Goal: Task Accomplishment & Management: Manage account settings

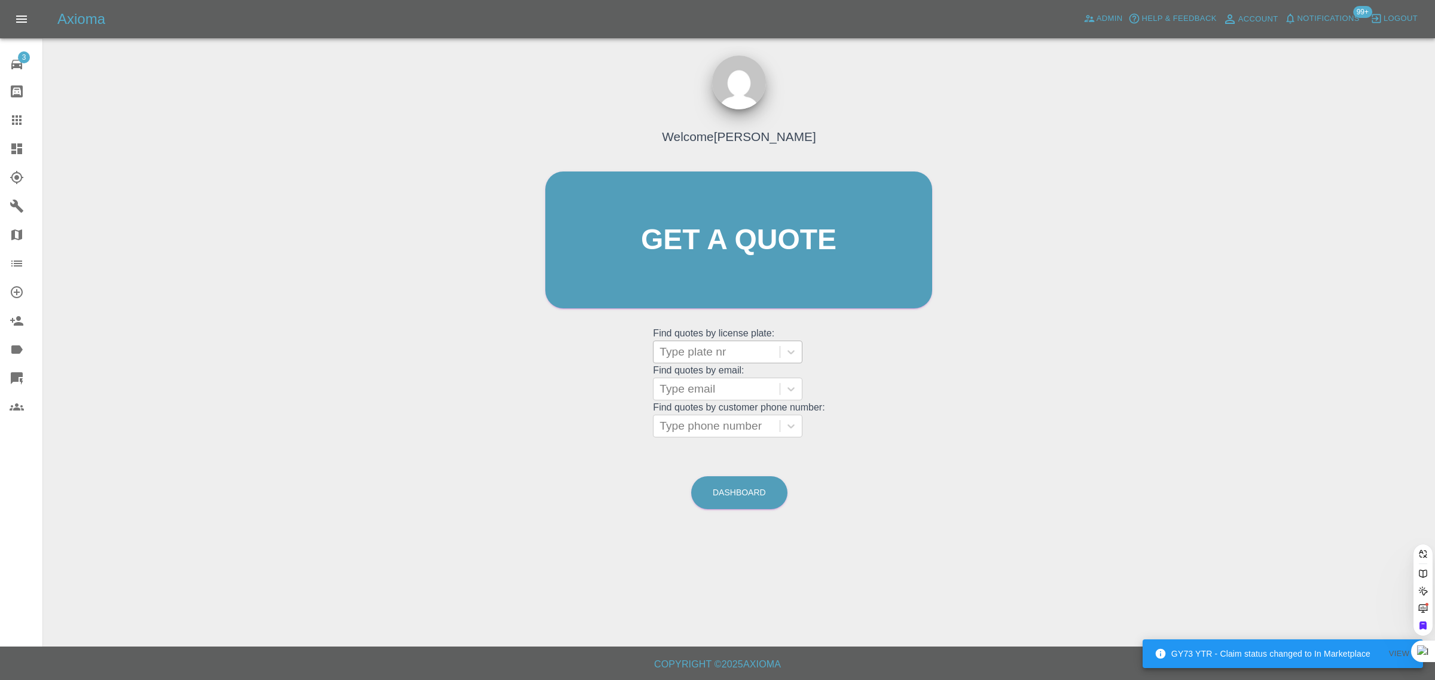
click at [688, 355] on div at bounding box center [716, 352] width 114 height 17
click at [599, 372] on div "Welcome Saleem Anwar Get a quote Get a quote Find quotes by license plate: Use …" at bounding box center [739, 263] width 412 height 361
click at [717, 390] on div at bounding box center [716, 389] width 114 height 17
paste input "PRoutledge@carryliftgroup.com"
type input "PRoutledge@carryliftgroup.co"
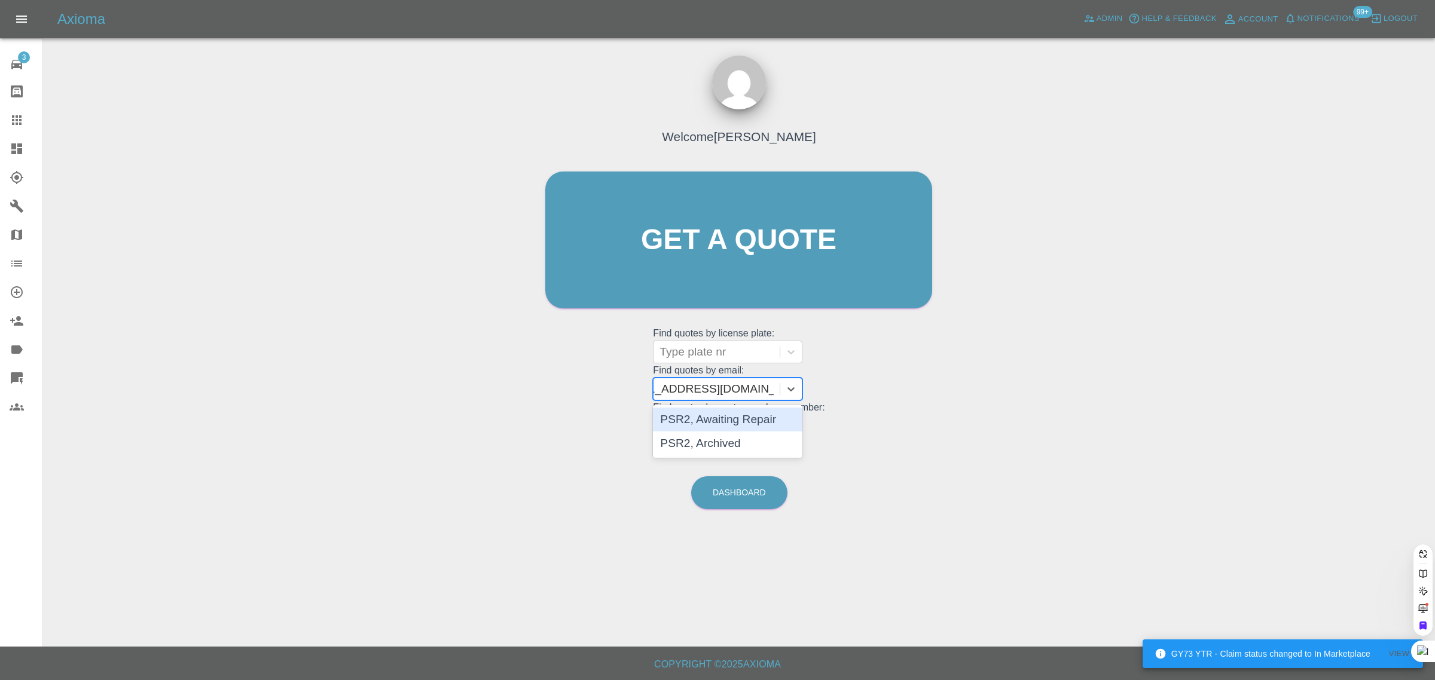
scroll to position [0, 34]
click at [727, 423] on div "PSR2, Awaiting Repair" at bounding box center [727, 420] width 149 height 24
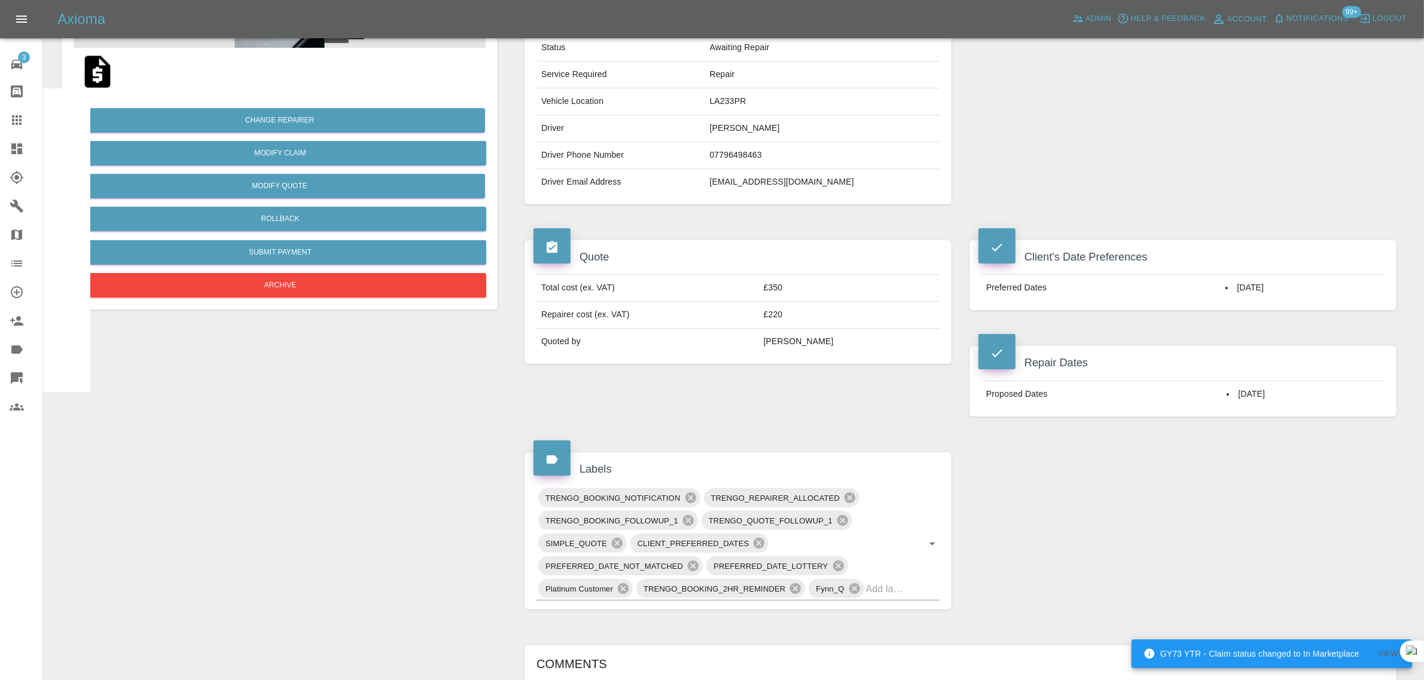
scroll to position [448, 0]
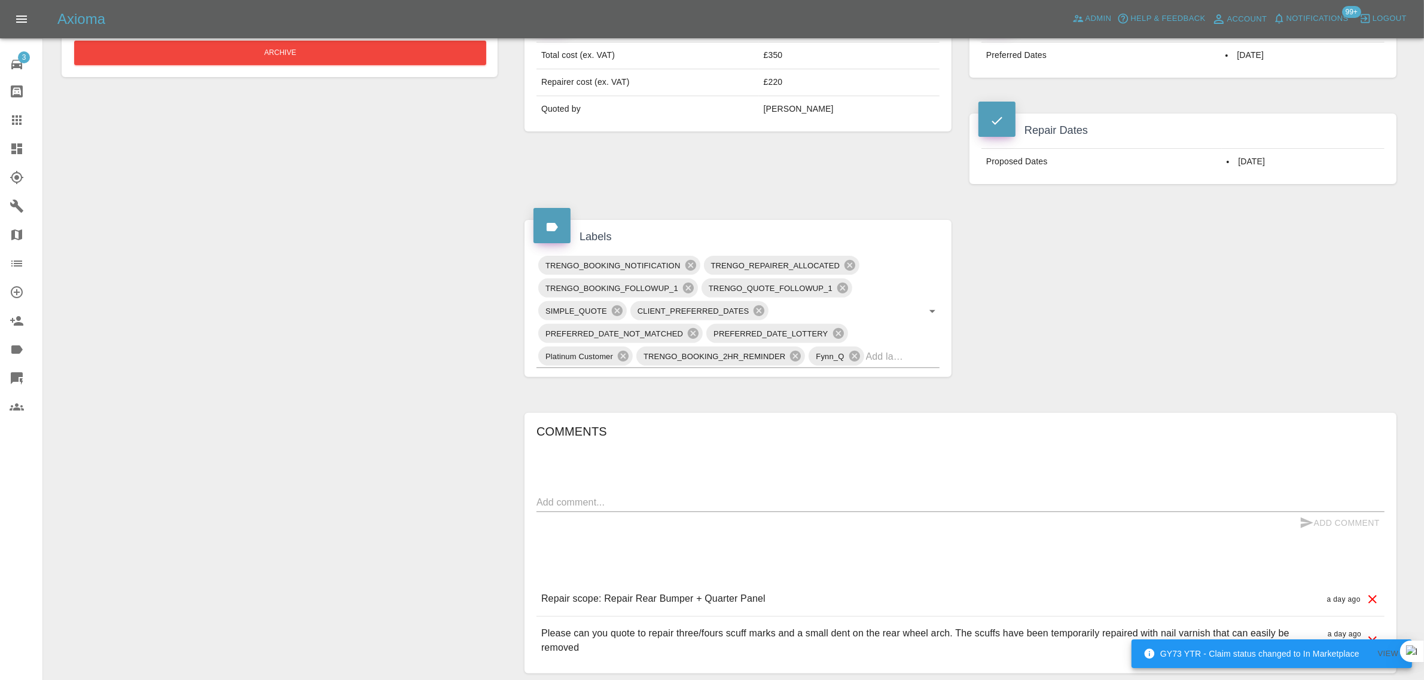
click at [686, 509] on textarea at bounding box center [960, 503] width 848 height 14
paste textarea "Thanks for confirming that, removing the dent was the main issue. Sadly we have…"
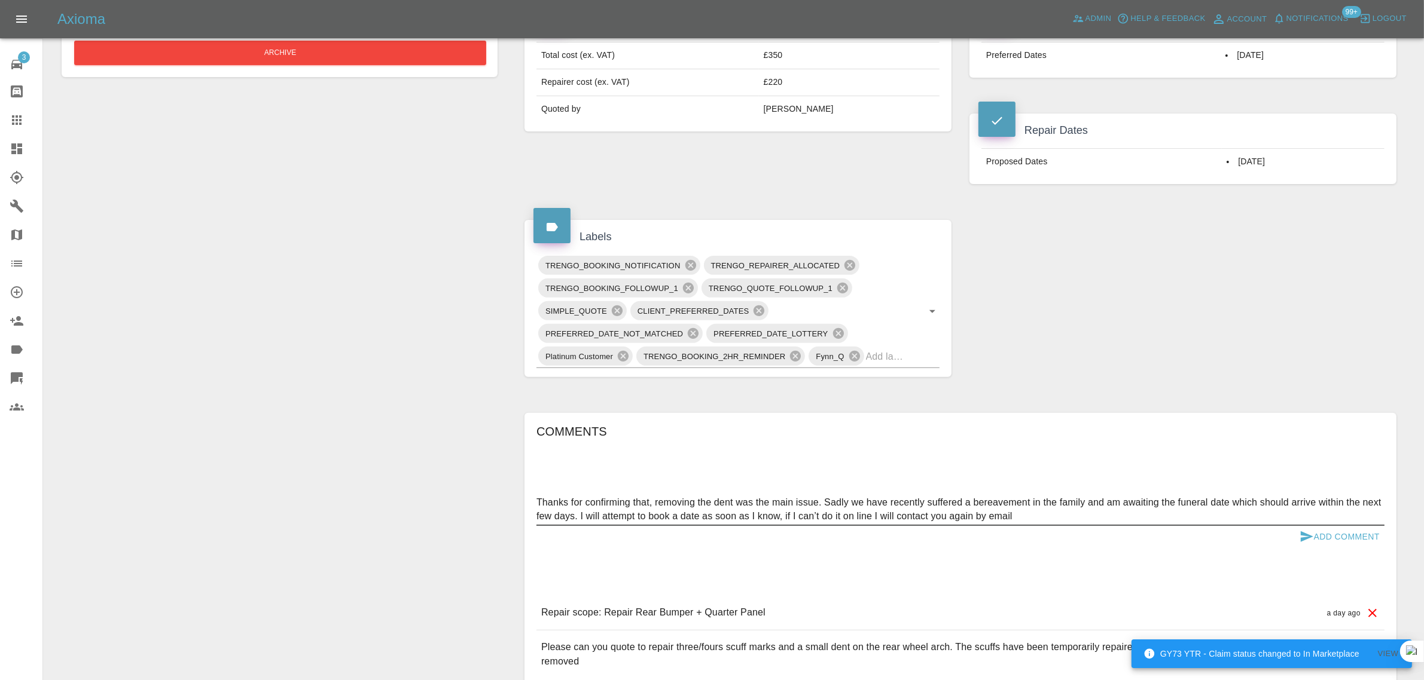
type textarea "Thanks for confirming that, removing the dent was the main issue. Sadly we have…"
click at [1335, 541] on button "Add Comment" at bounding box center [1339, 537] width 90 height 22
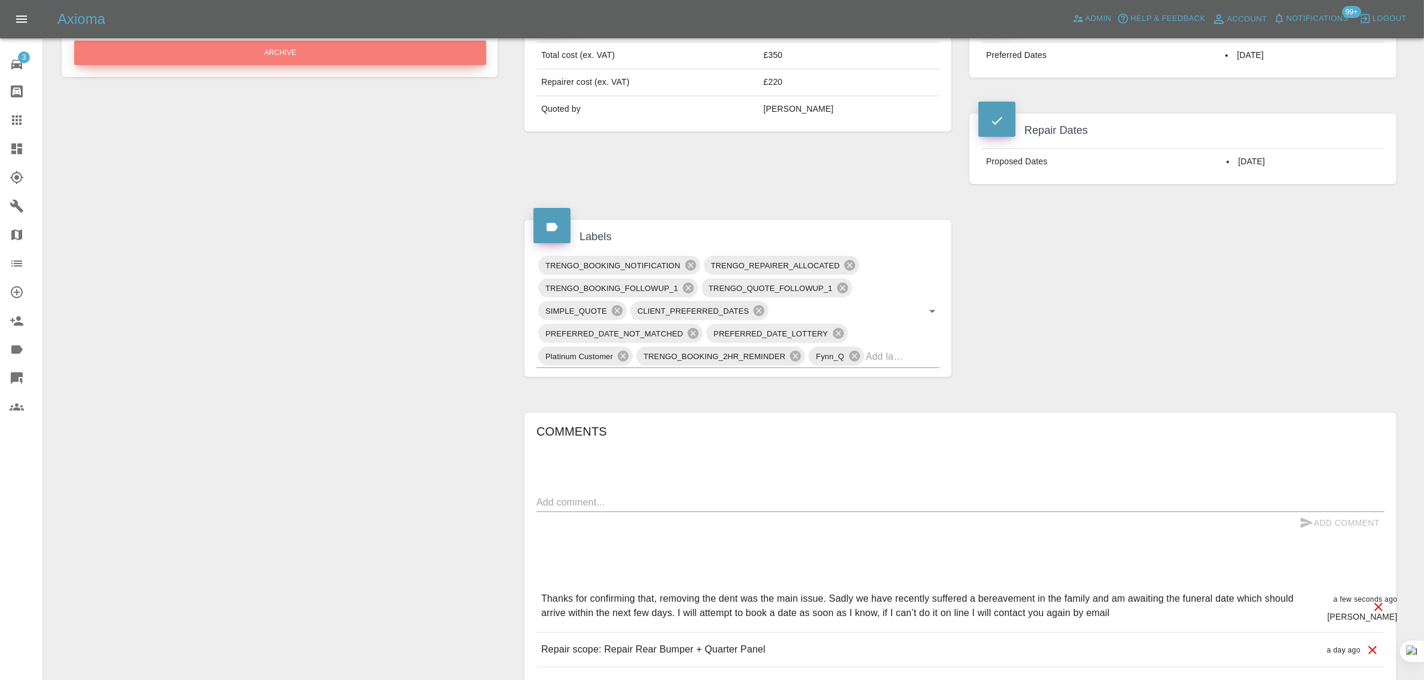
click at [337, 59] on button "Archive" at bounding box center [280, 53] width 412 height 25
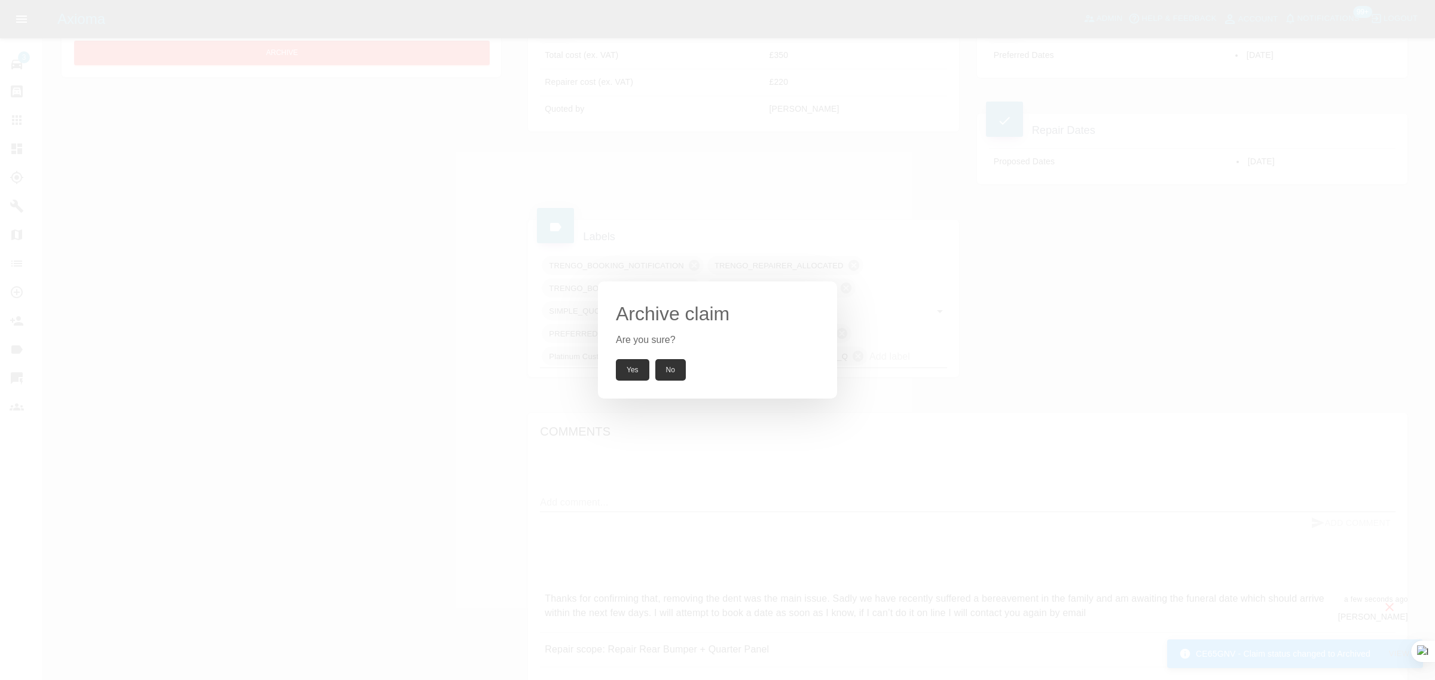
click at [633, 366] on button "Yes" at bounding box center [632, 370] width 33 height 22
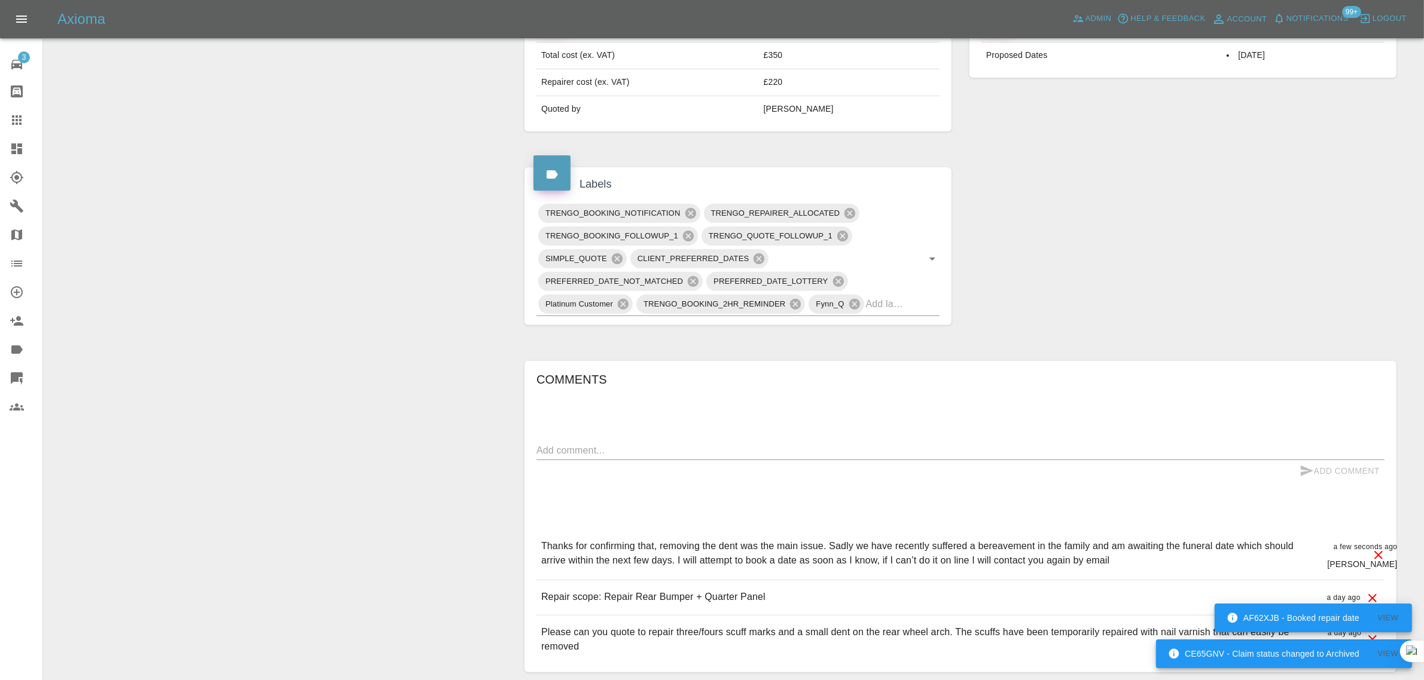
click at [10, 118] on icon at bounding box center [17, 120] width 14 height 14
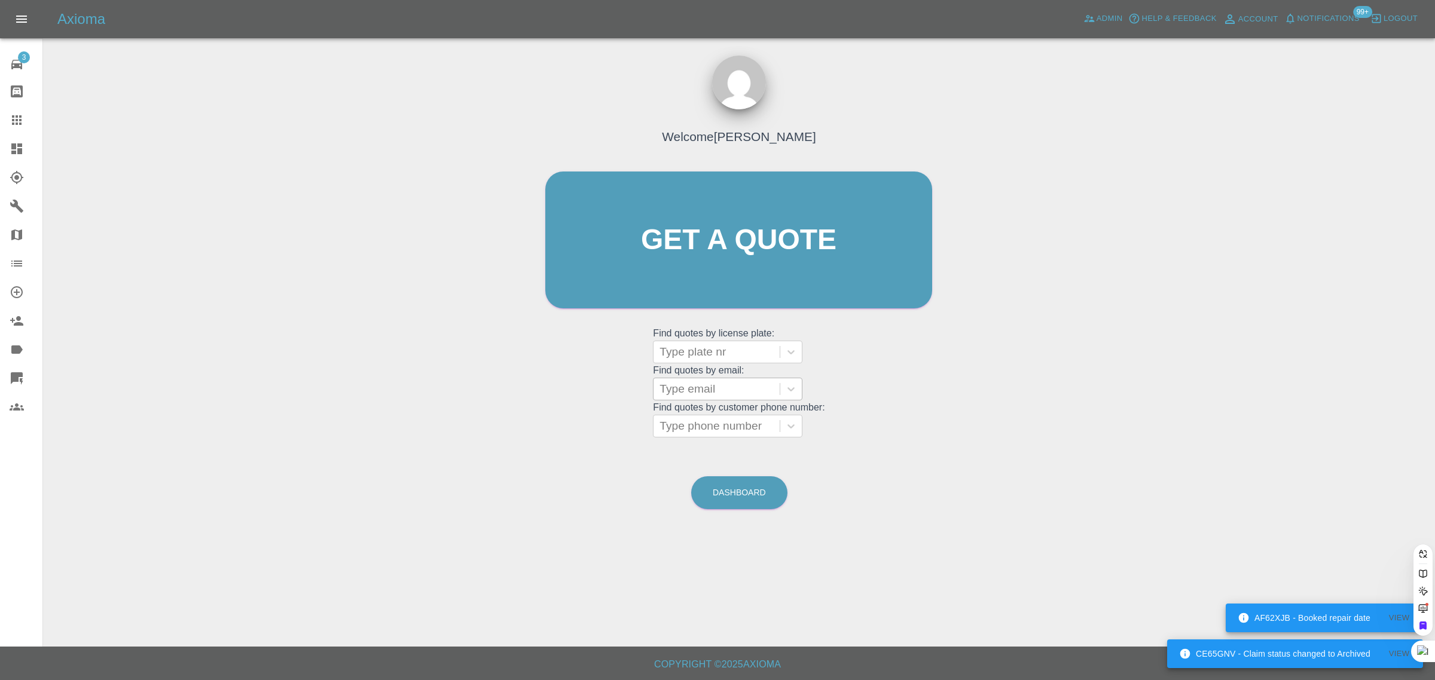
click at [695, 389] on div at bounding box center [716, 389] width 114 height 17
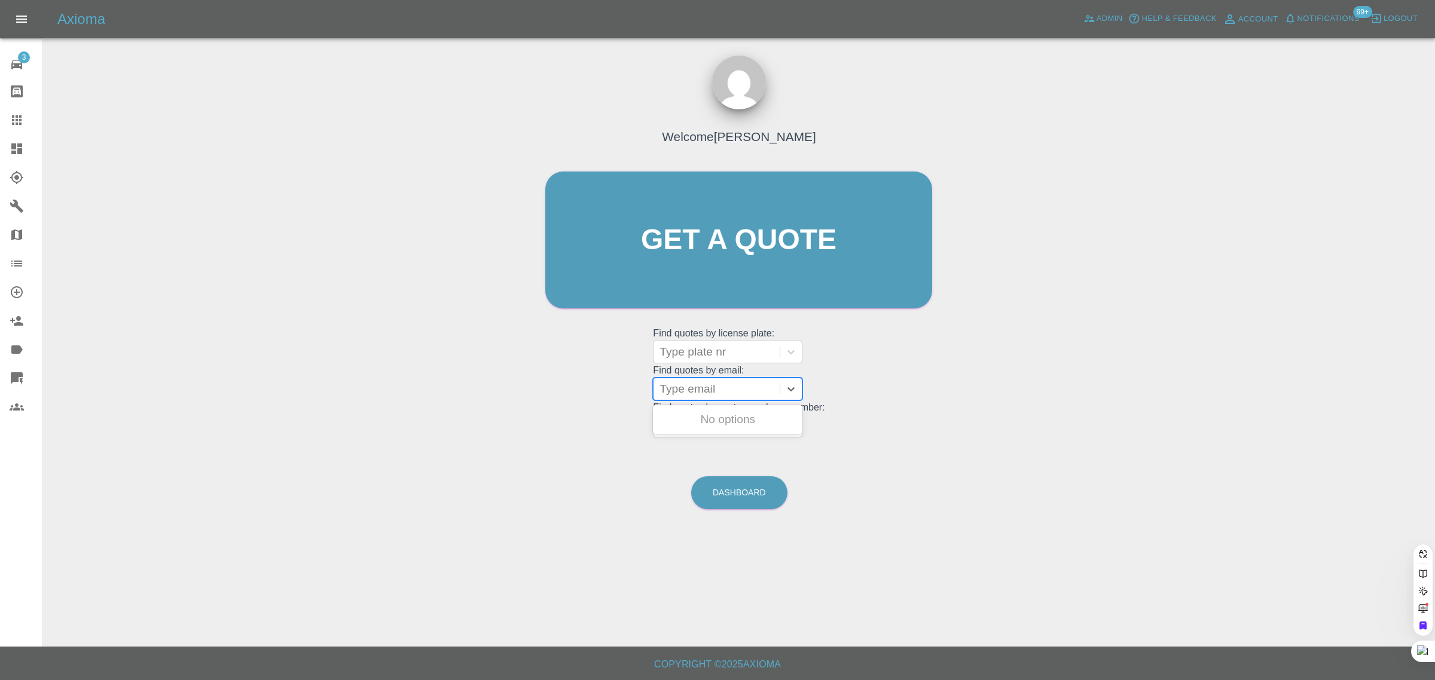
paste input "theochapman@me.com"
type input "theochapman@me.com"
click at [705, 414] on div "MV70 ORG, Awaiting Repair" at bounding box center [727, 427] width 149 height 38
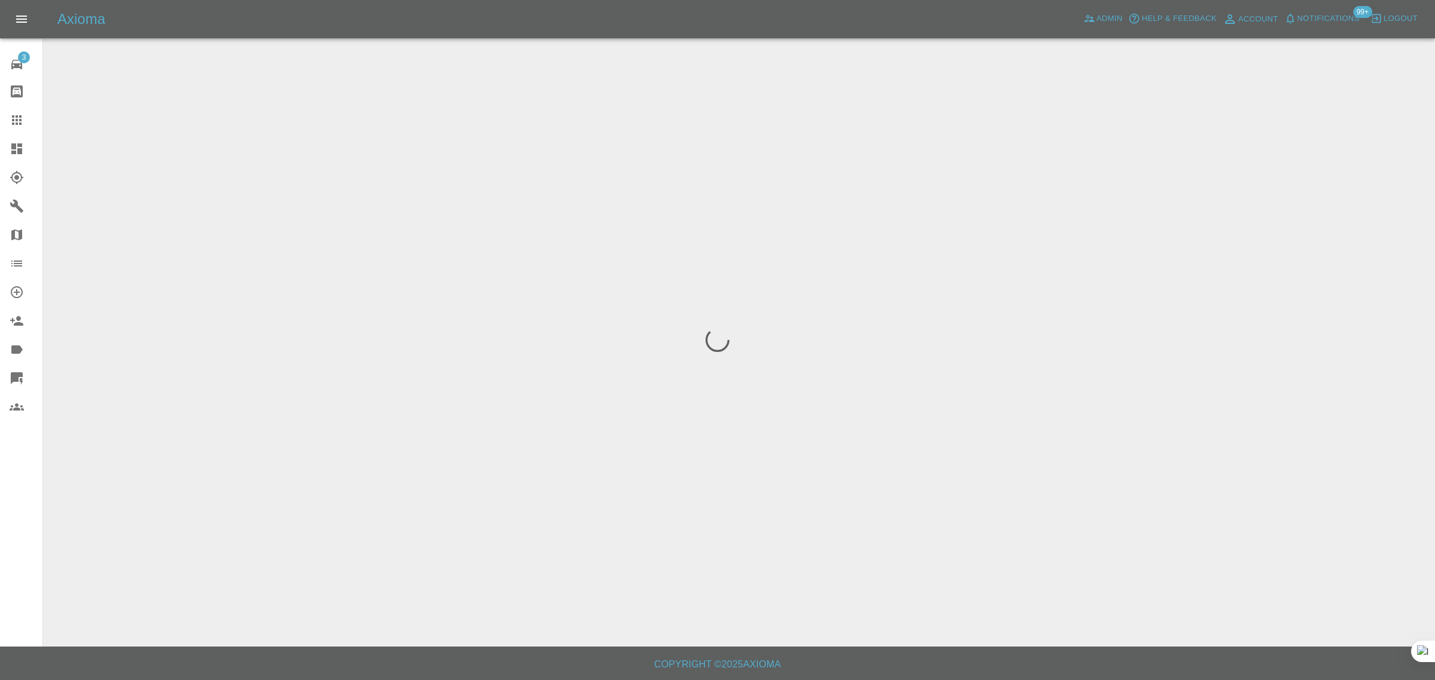
click at [16, 494] on div "3 Repair home Bodyshop home Claims Dashboard Explorer Garages Map Organization …" at bounding box center [21, 340] width 43 height 680
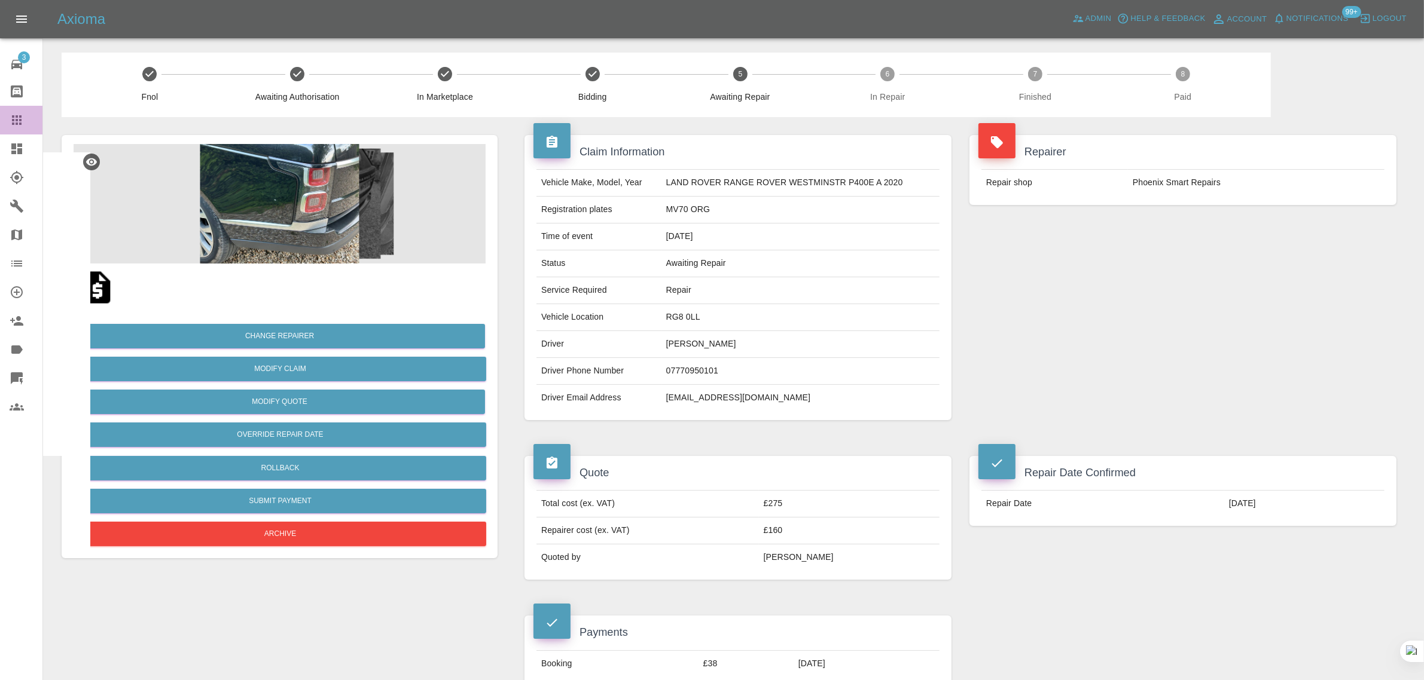
click at [19, 115] on icon at bounding box center [17, 120] width 10 height 10
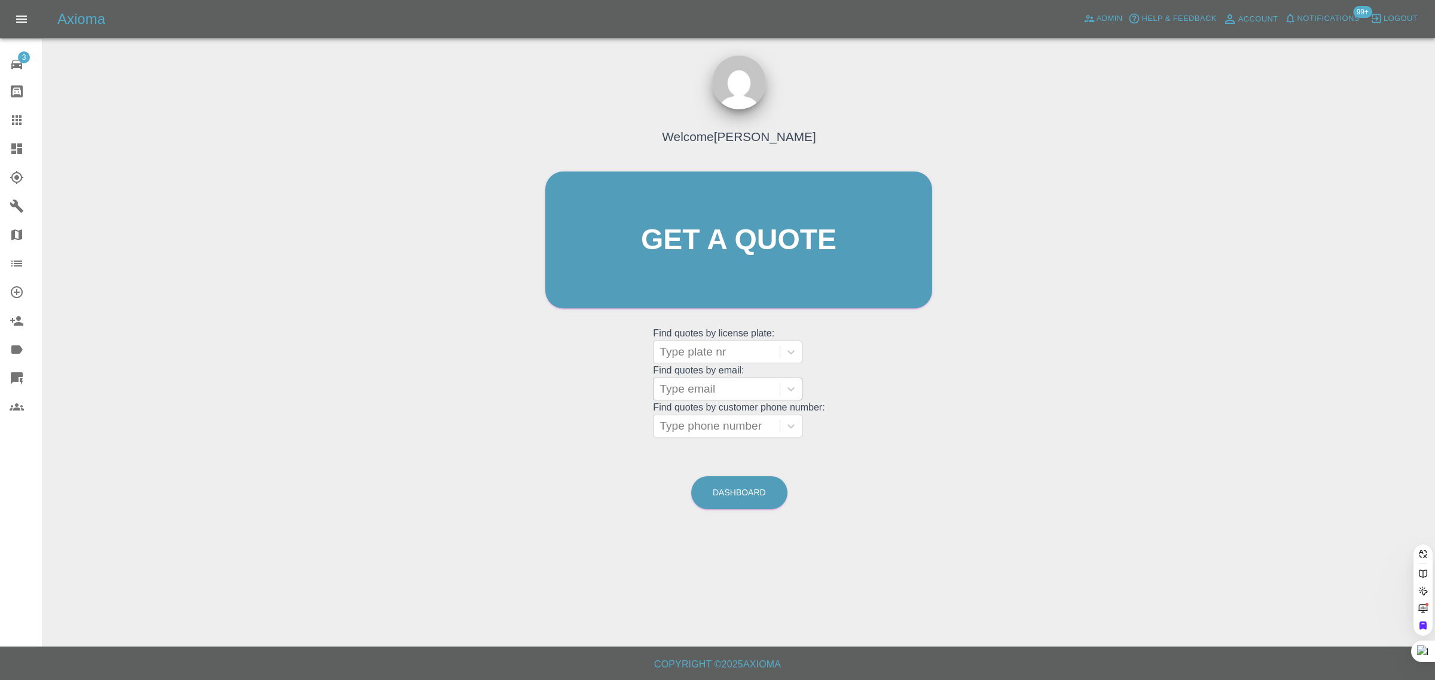
click at [743, 383] on div at bounding box center [716, 389] width 114 height 17
paste input "[EMAIL_ADDRESS][DOMAIN_NAME]"
type input "[EMAIL_ADDRESS][DOMAIN_NAME]"
click at [727, 420] on div "OU16GVG, Bidding" at bounding box center [727, 420] width 149 height 24
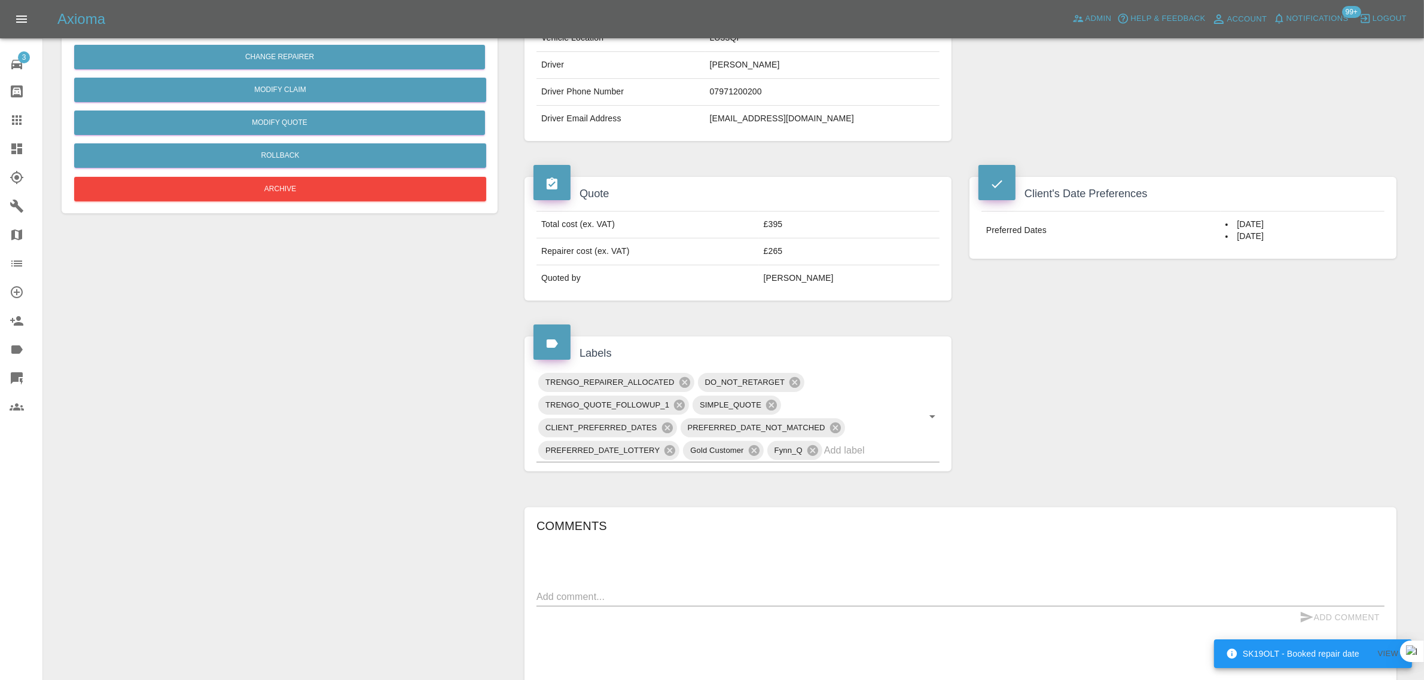
scroll to position [523, 0]
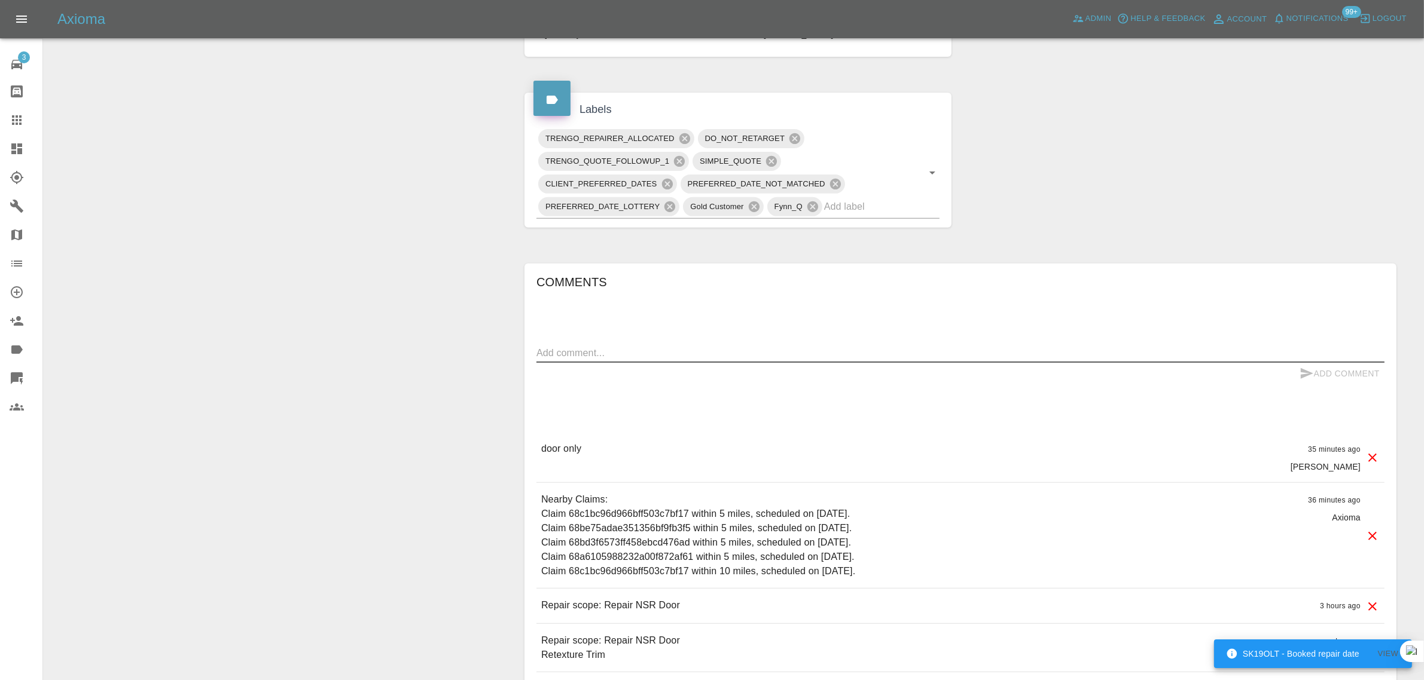
click at [760, 359] on textarea at bounding box center [960, 353] width 848 height 14
paste textarea "Only date provided for selection is [DATE] - I will be out of the country on bu…"
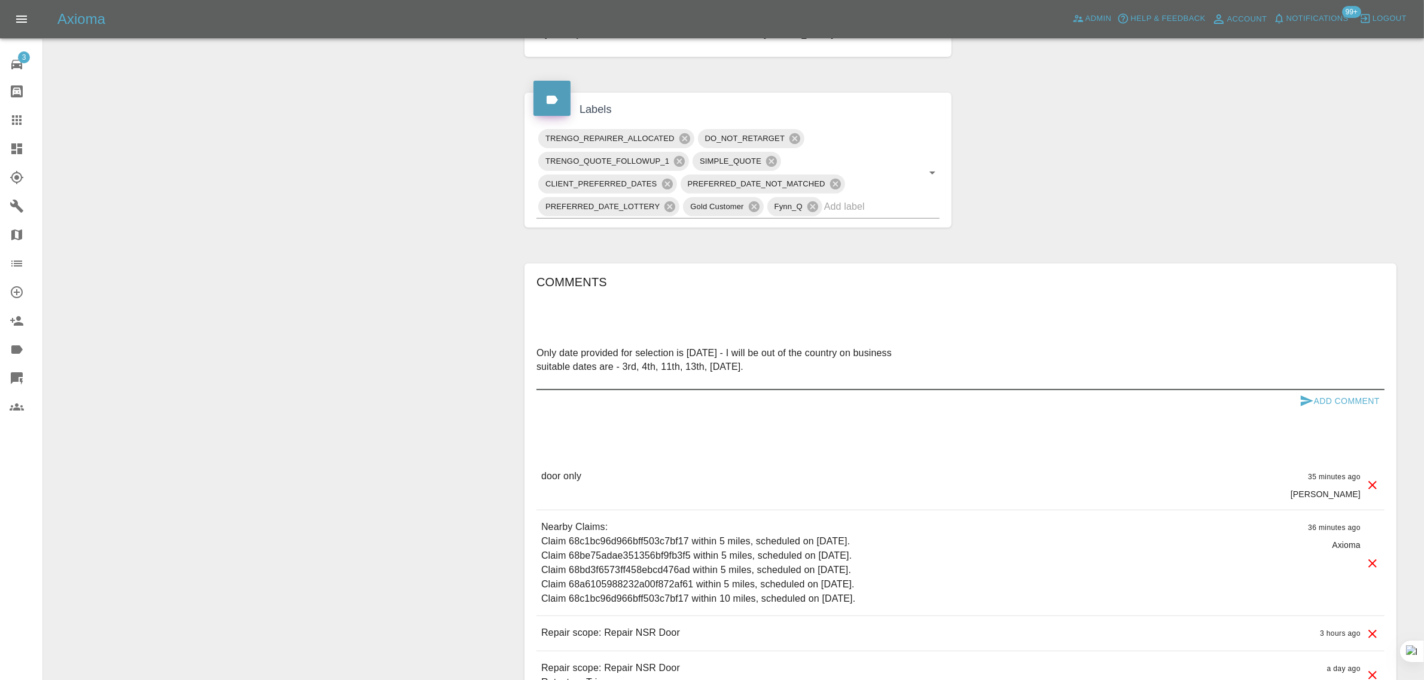
type textarea "Only date provided for selection is [DATE] - I will be out of the country on bu…"
click at [1321, 407] on button "Add Comment" at bounding box center [1339, 401] width 90 height 22
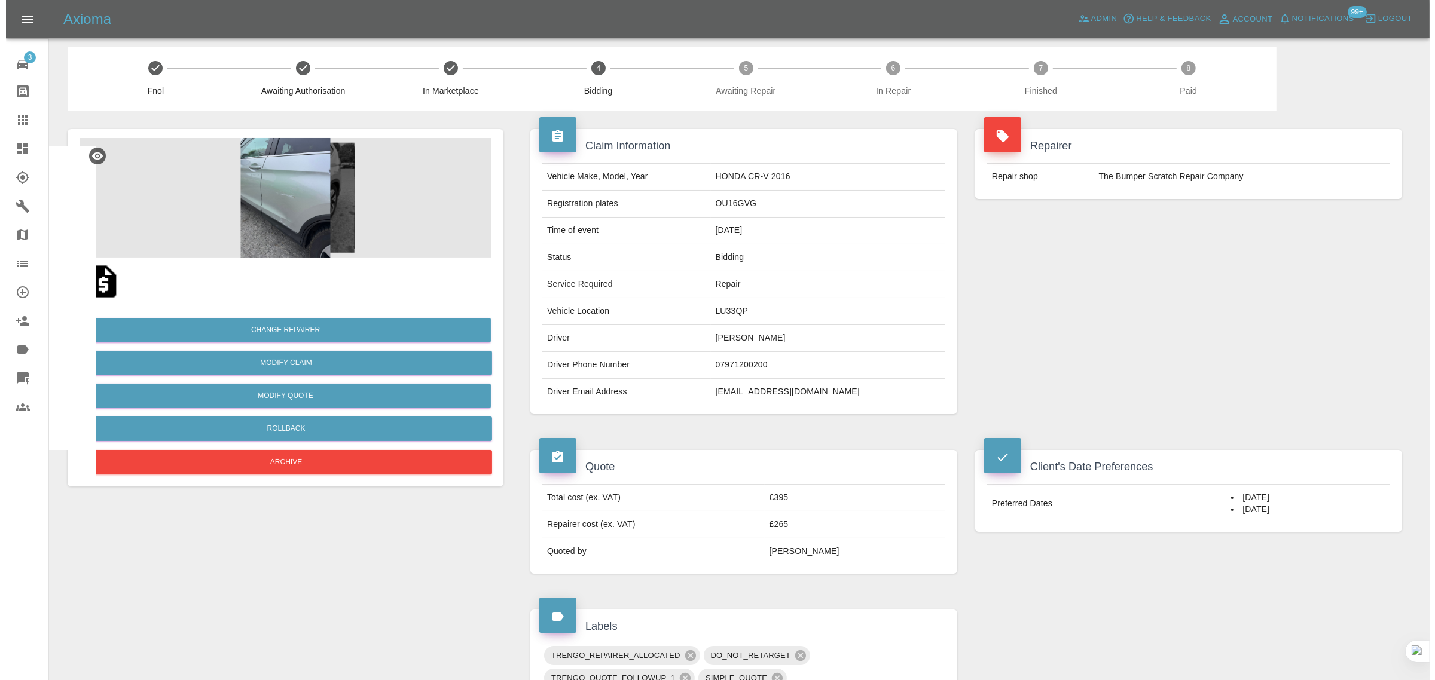
scroll to position [0, 0]
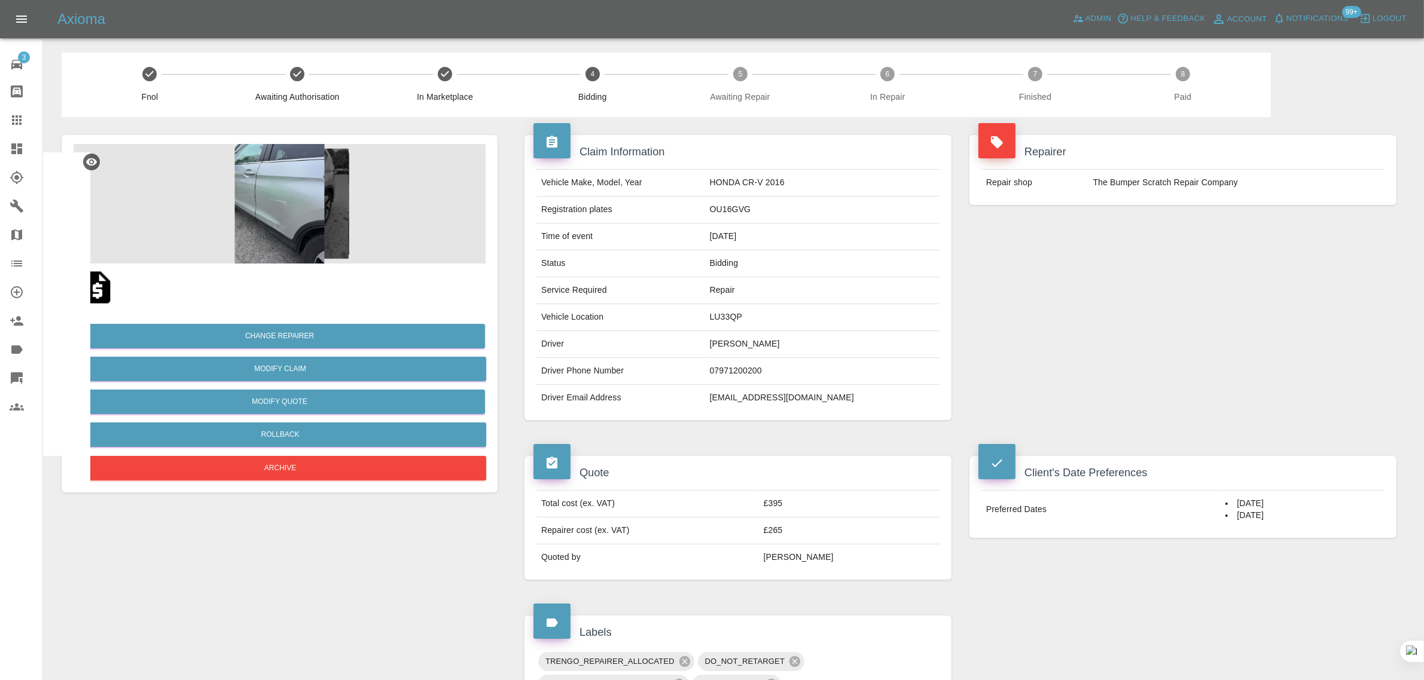
click at [8, 120] on link "Claims" at bounding box center [21, 120] width 42 height 29
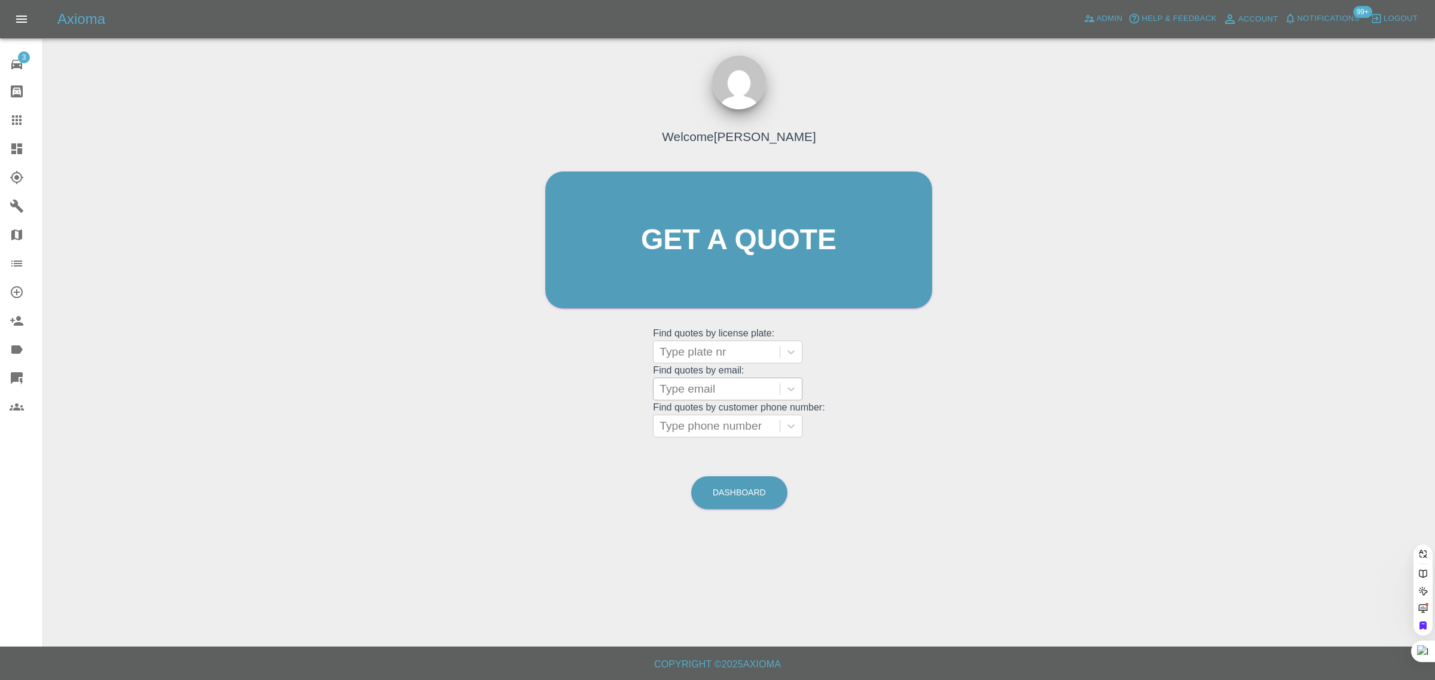
click at [742, 389] on div at bounding box center [716, 389] width 114 height 17
paste input "dougm551@gmail.com"
type input "dougm551@gmail.co"
click at [710, 435] on div "PEUGEOT, Awaiting Authorisation" at bounding box center [727, 427] width 149 height 38
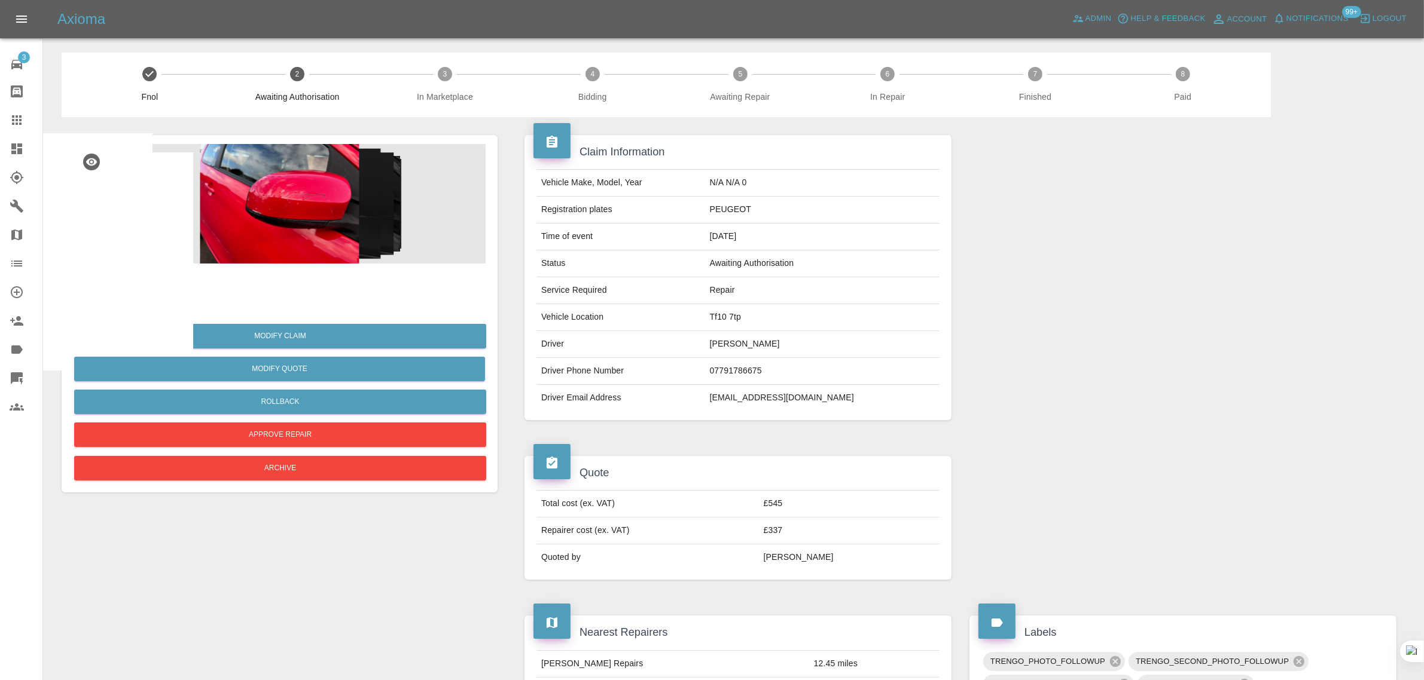
click at [772, 402] on td "dougm551@gmail.com" at bounding box center [822, 398] width 234 height 26
copy td "dougm551@gmail.com"
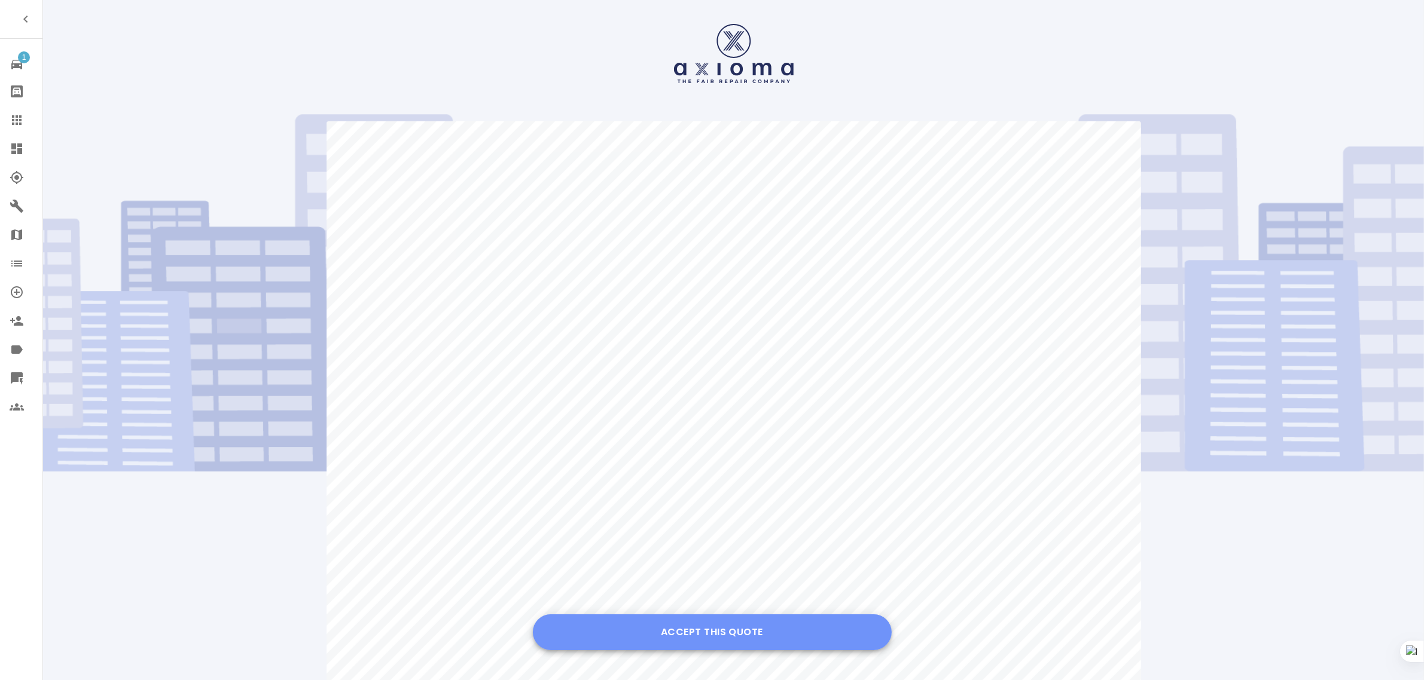
click at [706, 631] on button "Accept this Quote" at bounding box center [712, 633] width 359 height 36
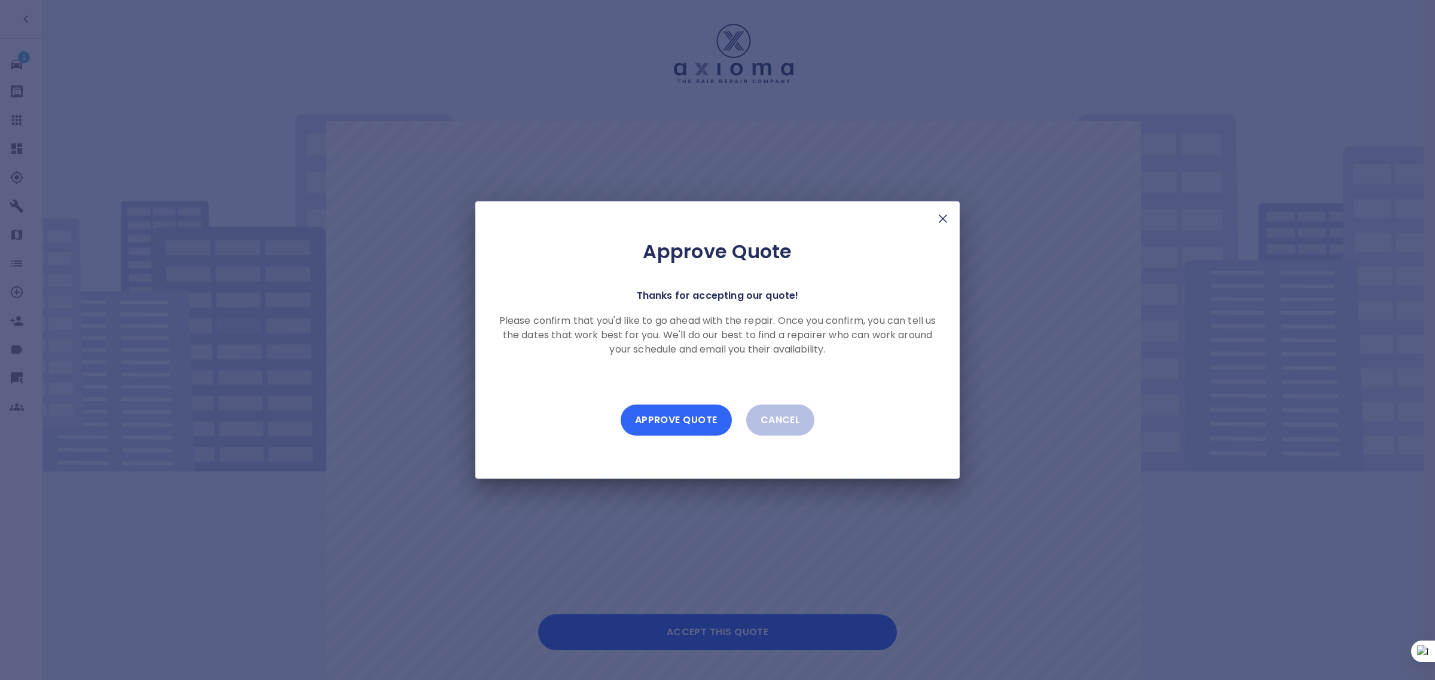
click at [673, 425] on button "Approve Quote" at bounding box center [676, 420] width 111 height 31
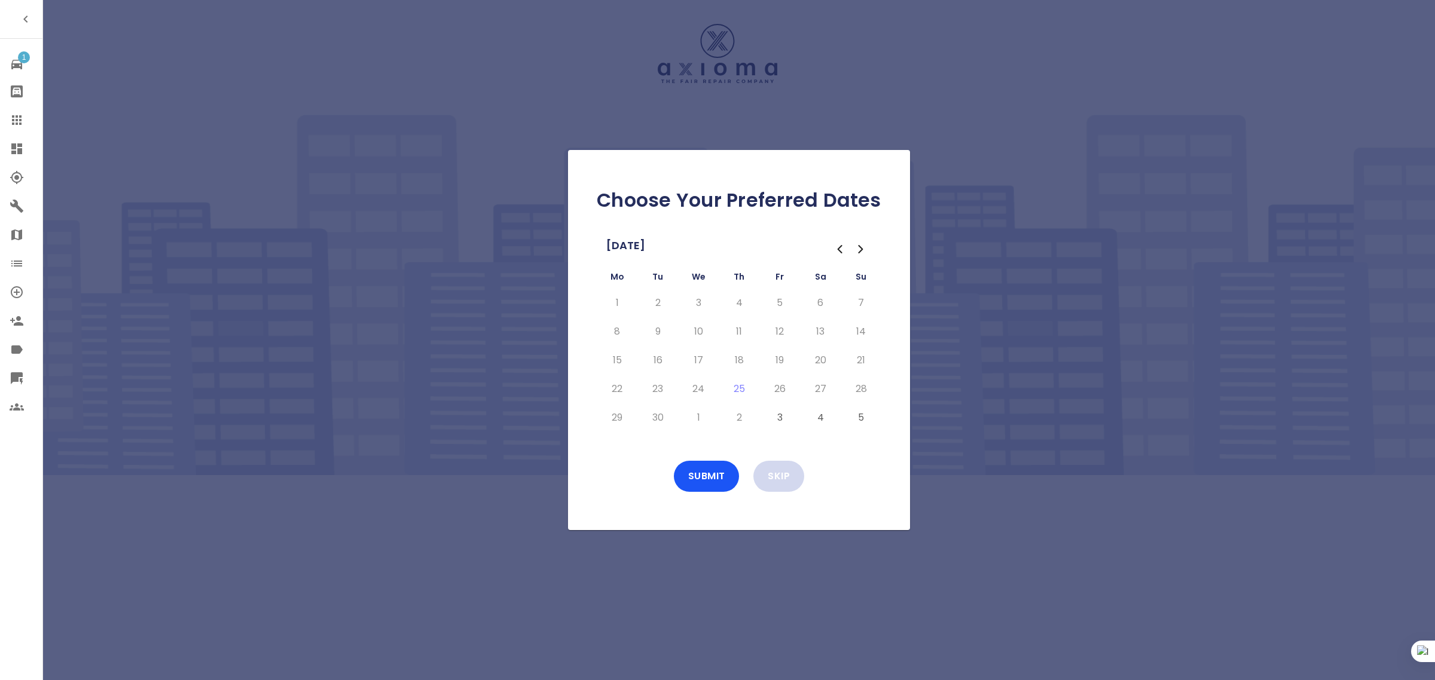
click at [786, 478] on button "Skip" at bounding box center [778, 476] width 51 height 31
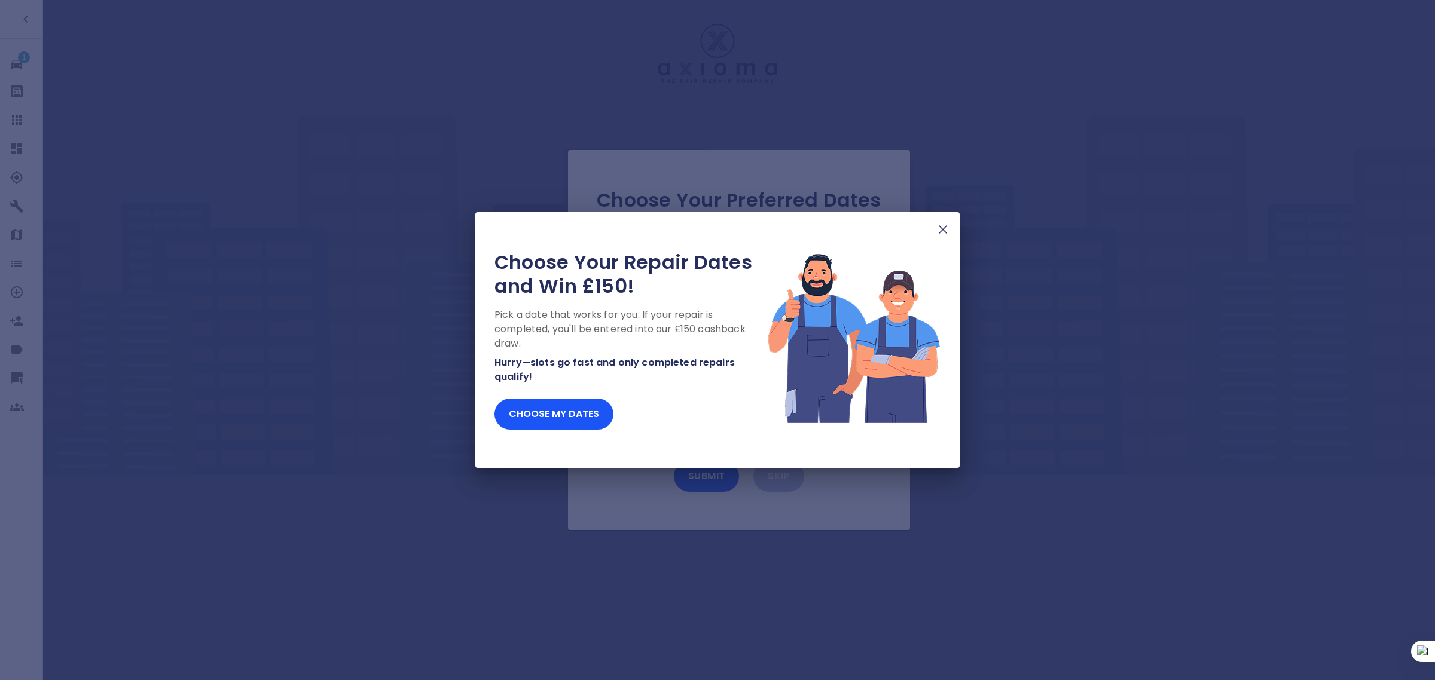
click at [940, 234] on img at bounding box center [943, 229] width 14 height 14
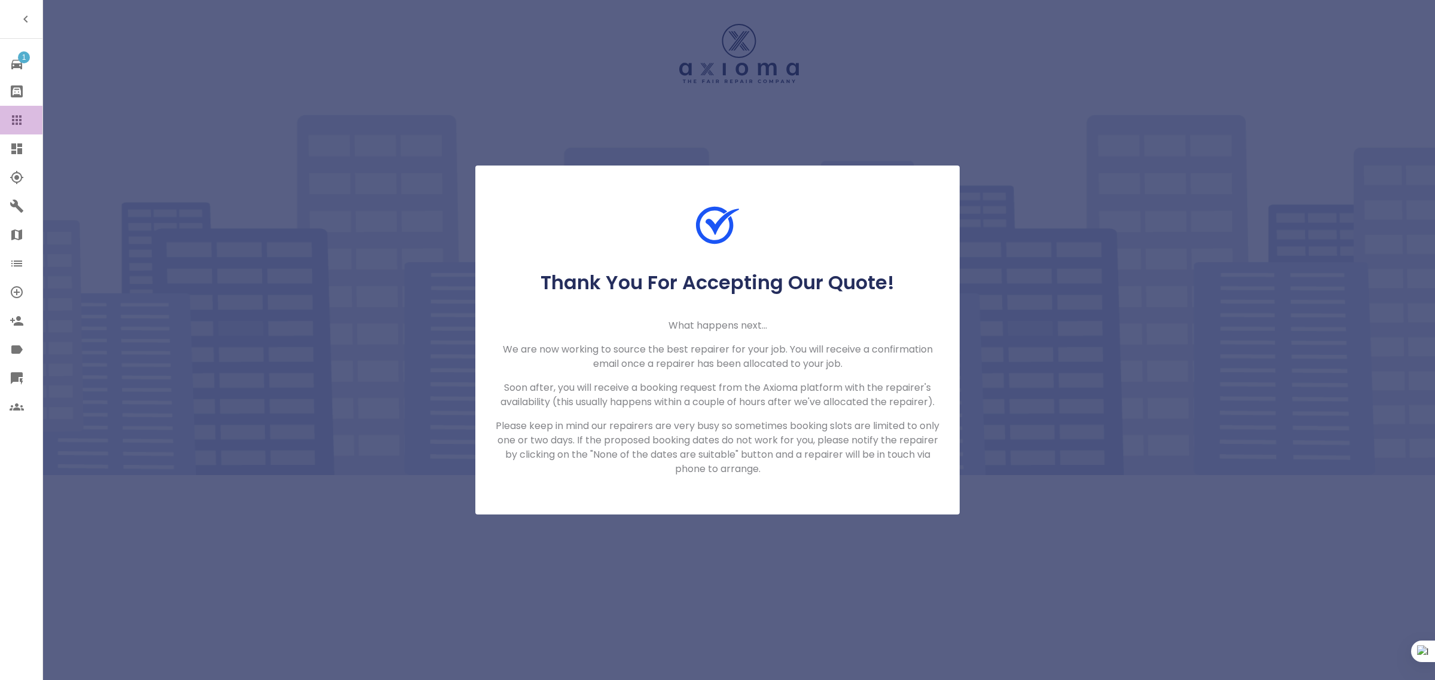
click at [0, 118] on link "Claims" at bounding box center [21, 120] width 42 height 29
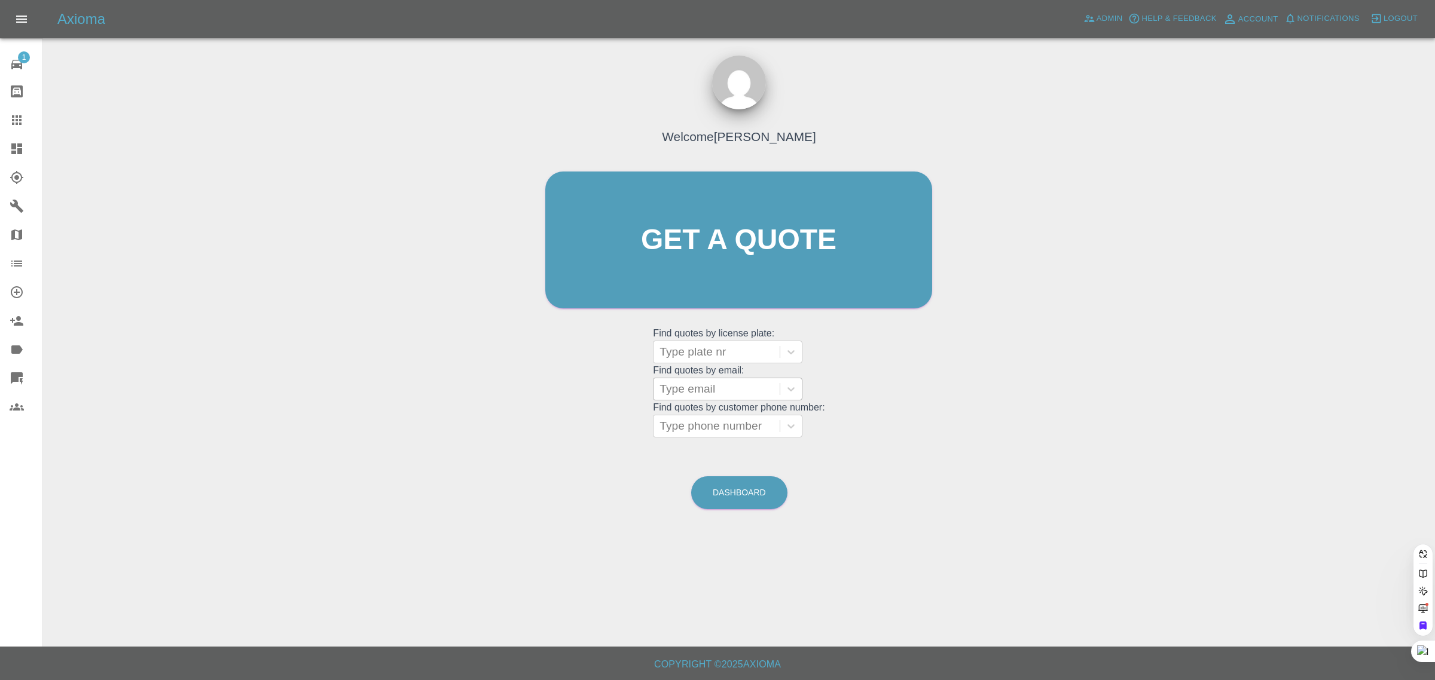
click at [711, 390] on div at bounding box center [716, 389] width 114 height 17
paste input "sjbowmer@aol.com"
type input "sjbowmer@aol.co"
click at [691, 417] on div "SB07MER, Awaiting Repair" at bounding box center [727, 427] width 149 height 38
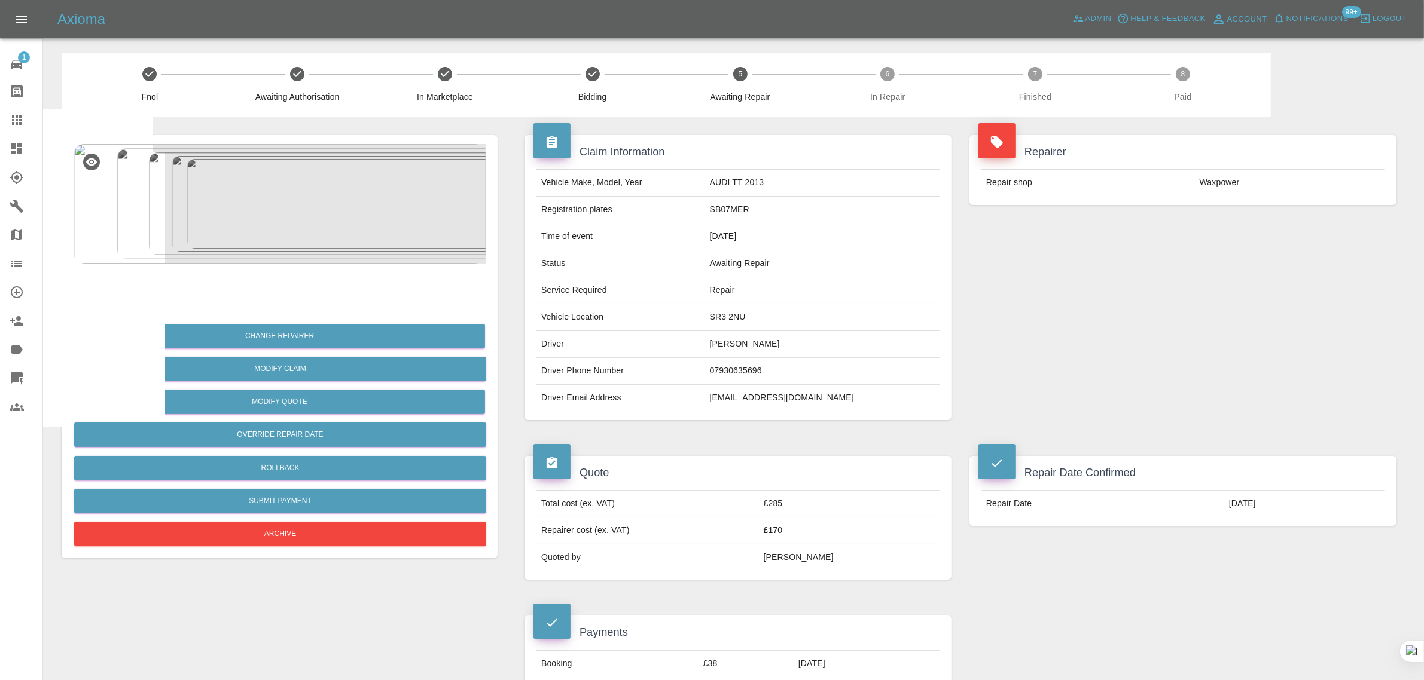
click at [31, 115] on div at bounding box center [26, 120] width 33 height 14
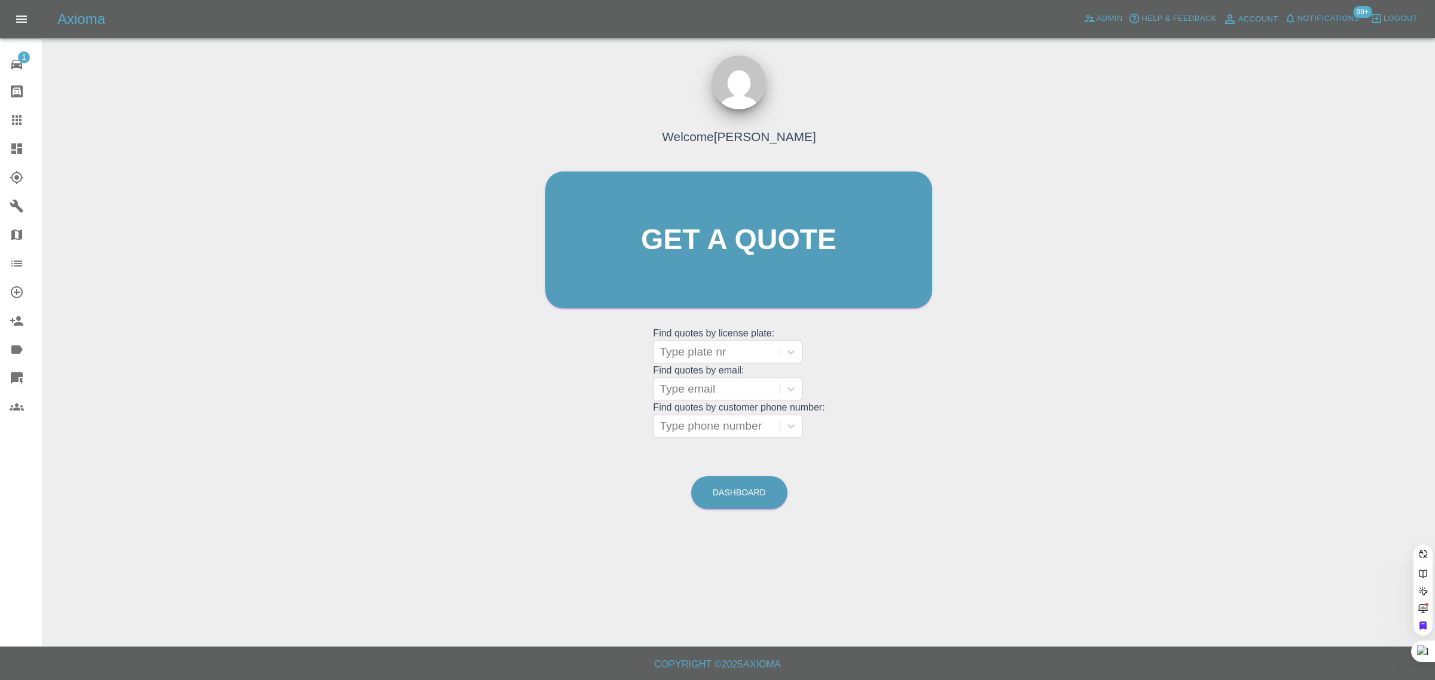
click at [699, 399] on div "Type email" at bounding box center [716, 389] width 126 height 22
paste input "mickok@hotmail.co.uk"
type input "mickok@hotmail.co.u"
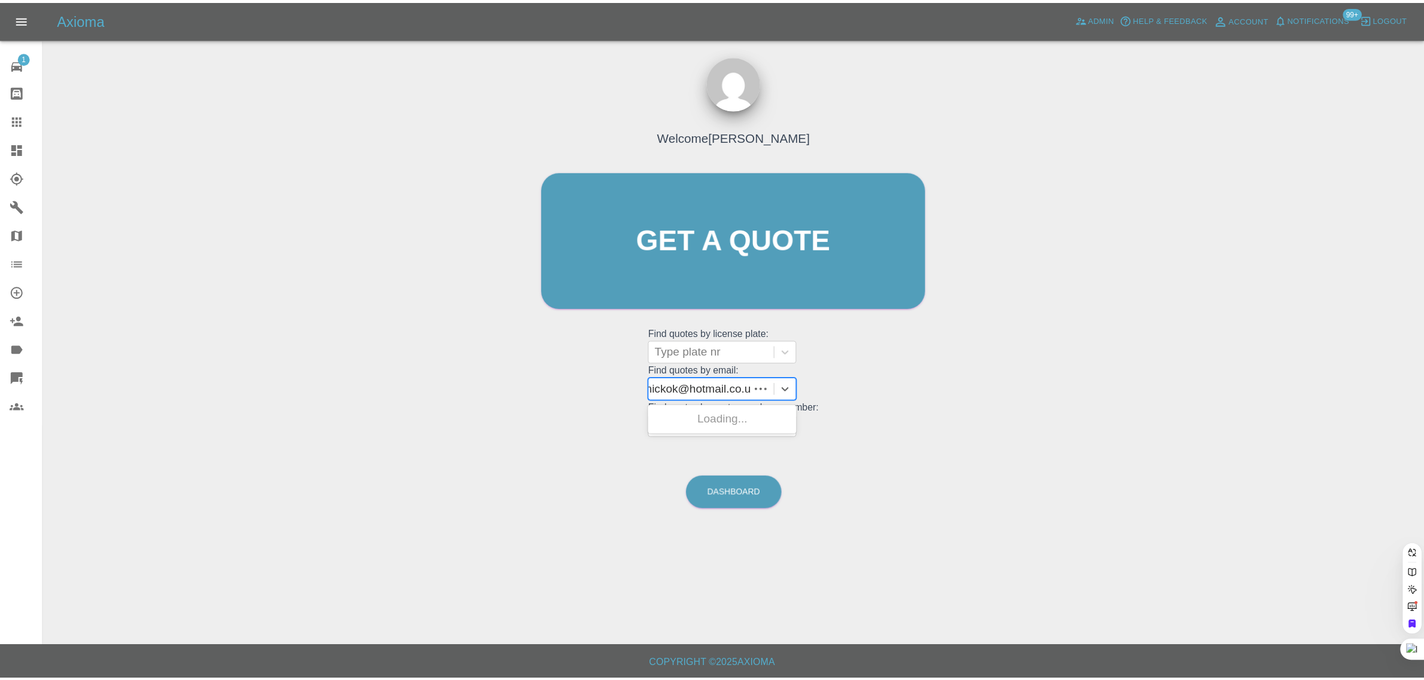
scroll to position [0, 0]
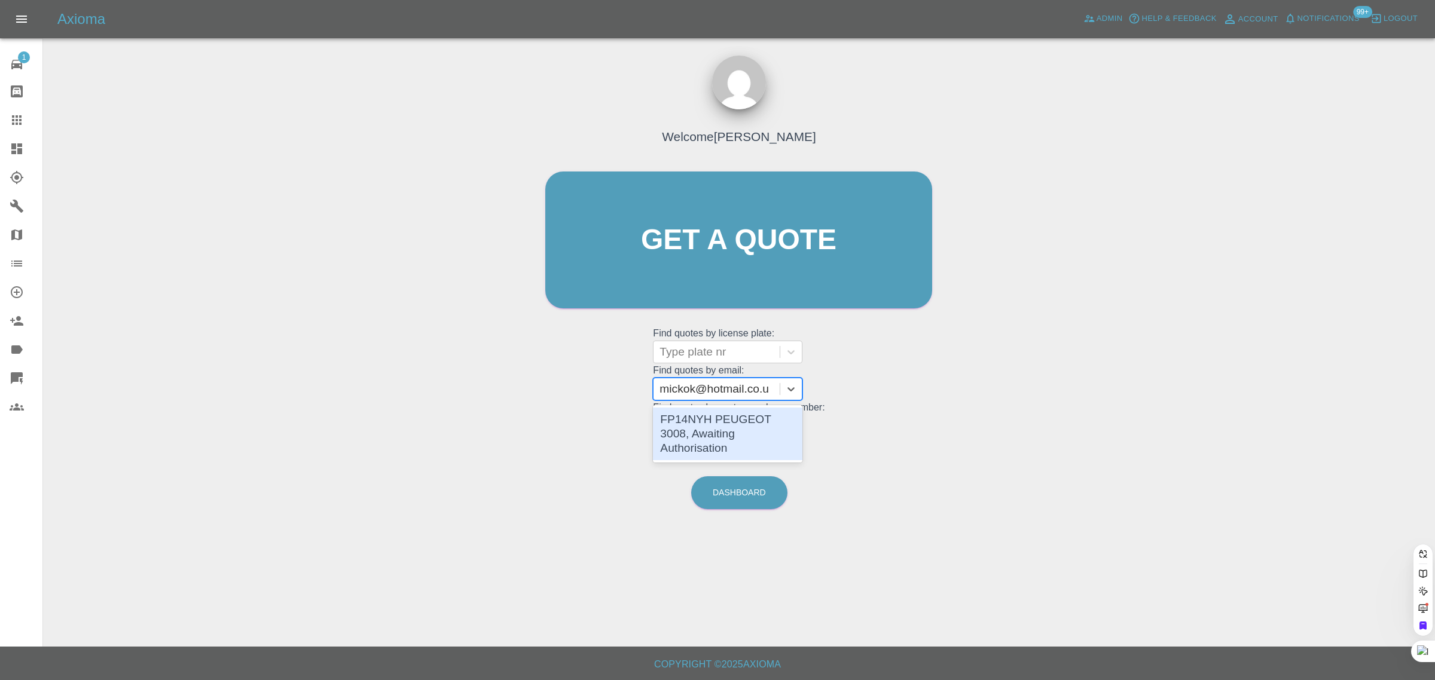
click at [701, 416] on div "FP14NYH PEUGEOT 3008, Awaiting Authorisation" at bounding box center [727, 434] width 149 height 53
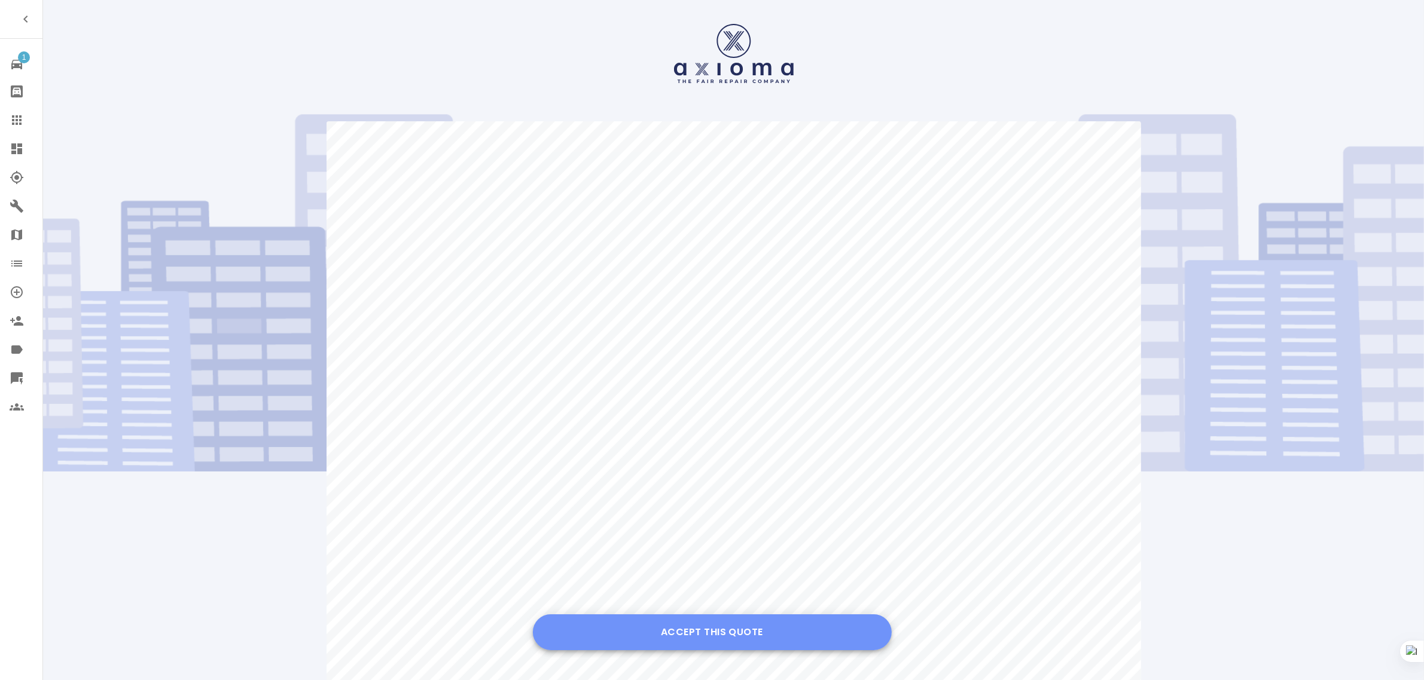
click at [738, 628] on button "Accept this Quote" at bounding box center [712, 633] width 359 height 36
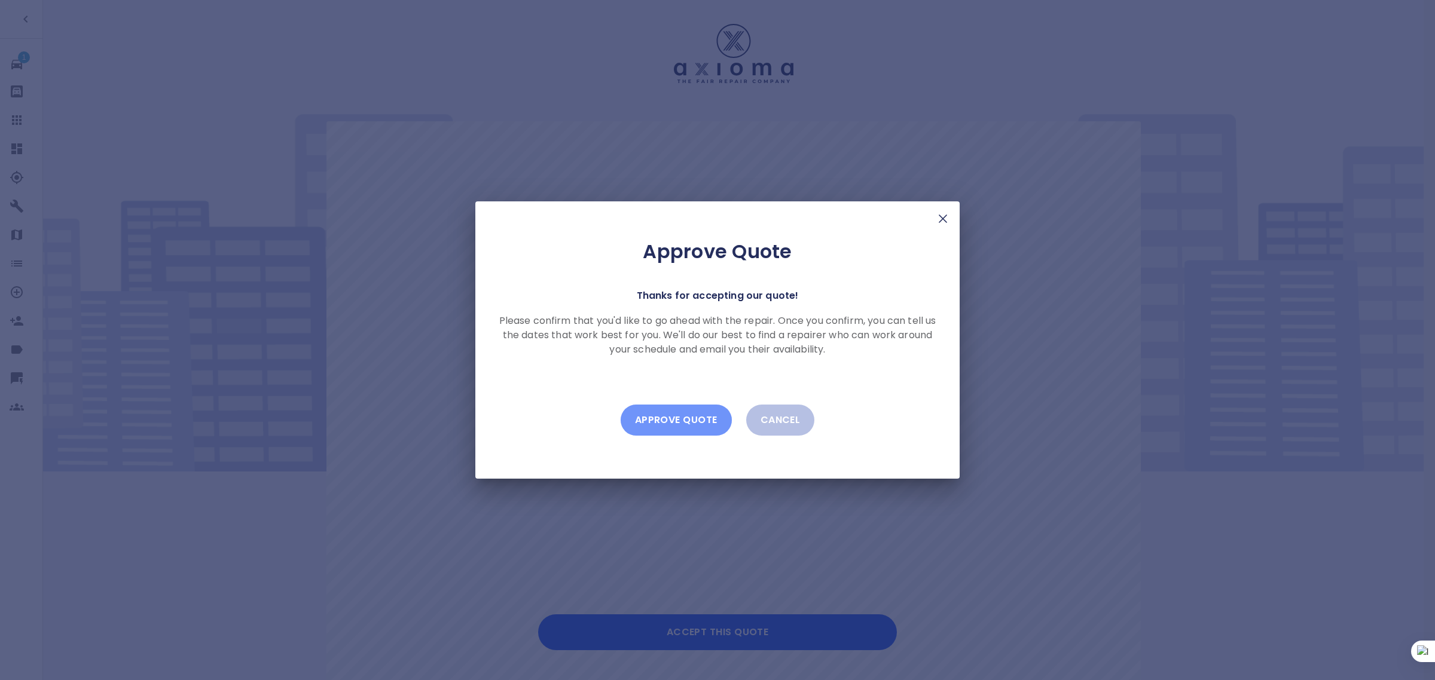
click at [652, 417] on button "Approve Quote" at bounding box center [676, 420] width 111 height 31
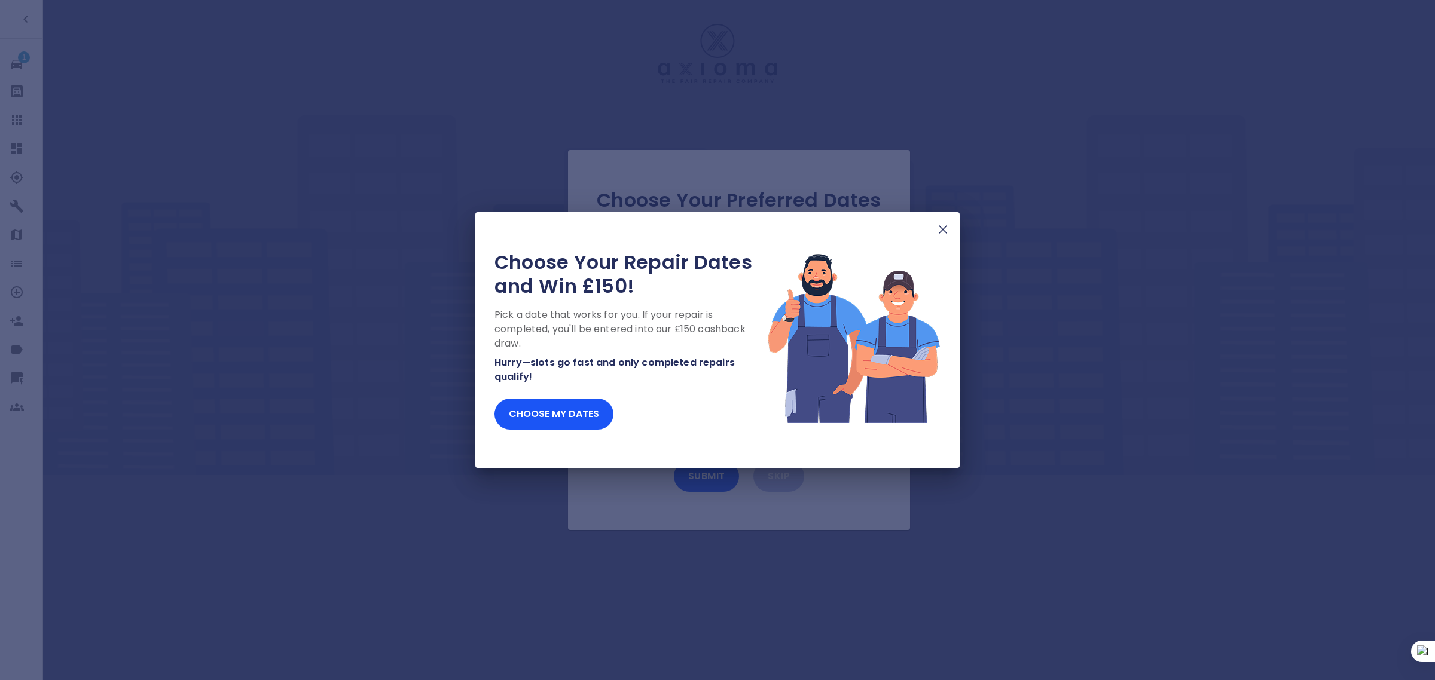
click at [23, 118] on div "Choose Your Repair Dates and Win £150! Pick a date that works for you. If your …" at bounding box center [717, 340] width 1435 height 680
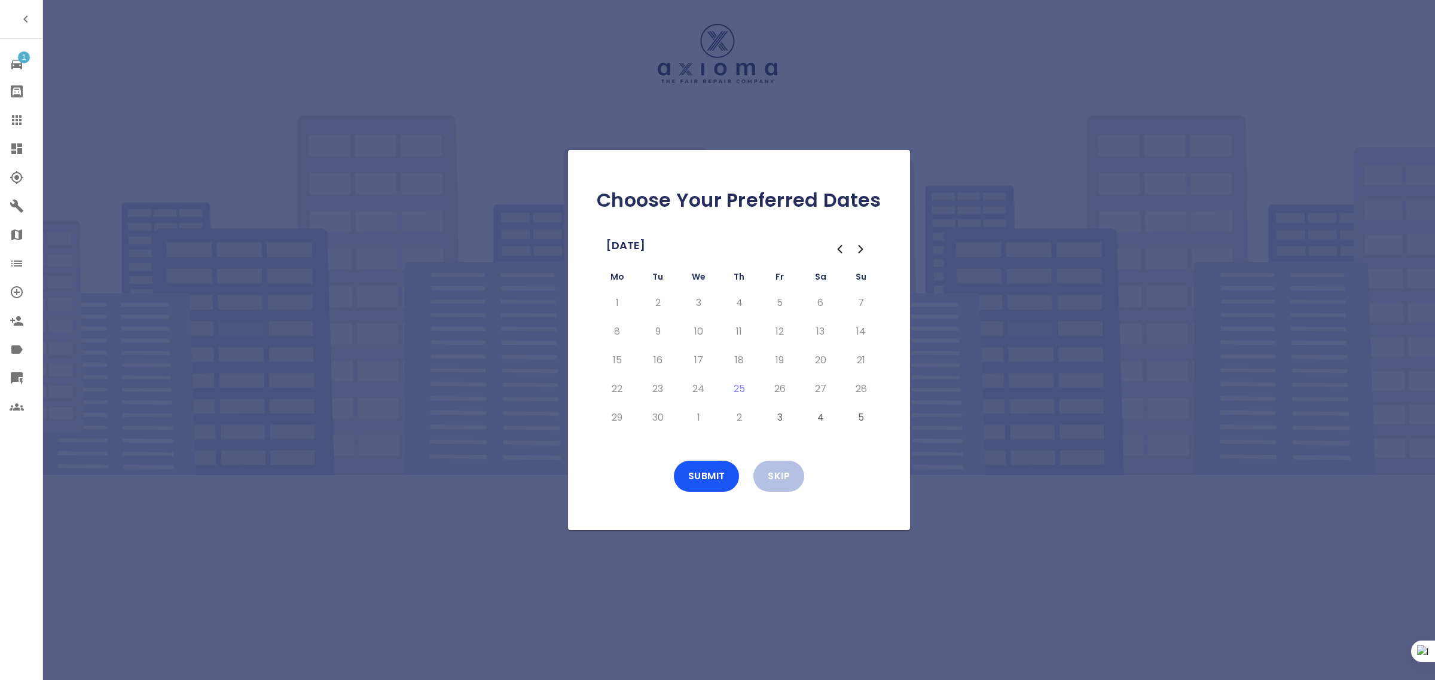
click at [23, 118] on icon at bounding box center [17, 120] width 14 height 14
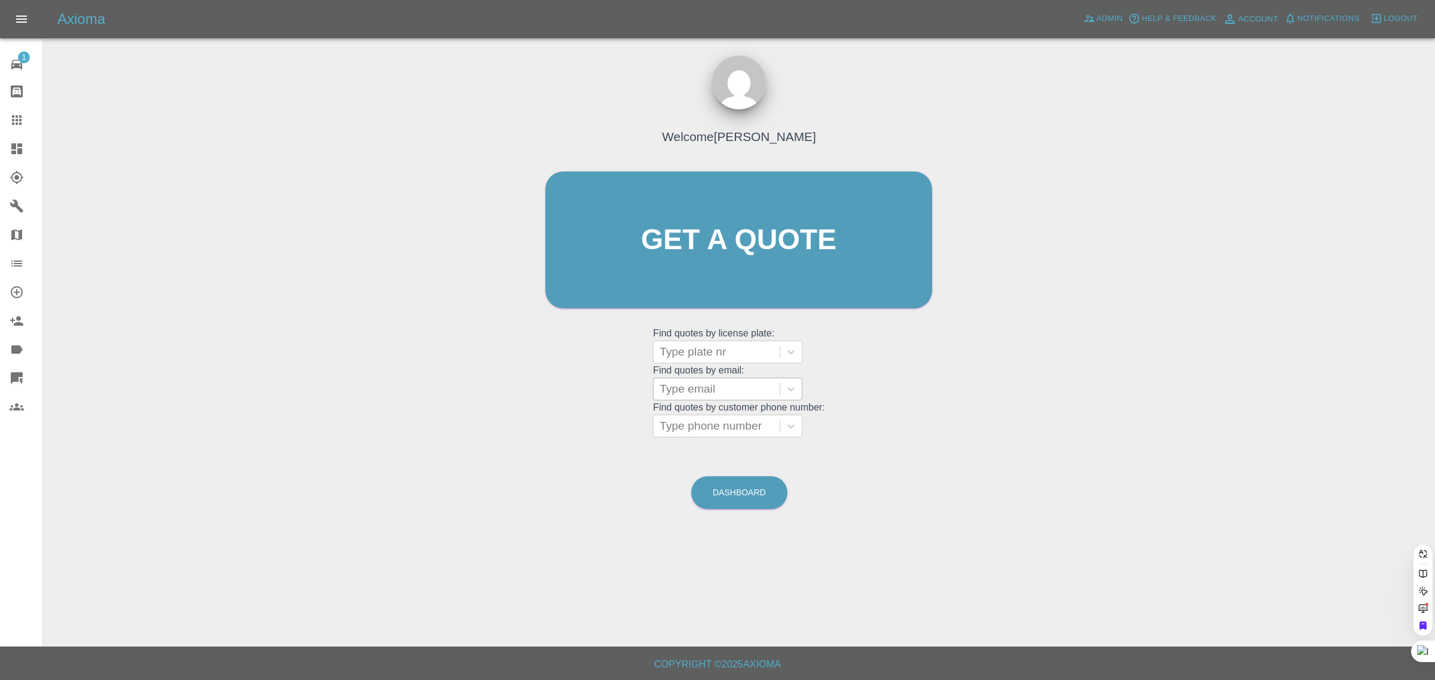
click at [711, 384] on div at bounding box center [716, 389] width 114 height 17
paste input "[EMAIL_ADDRESS][DOMAIN_NAME]"
type input "[EMAIL_ADDRESS][DOMAIN_NAME]"
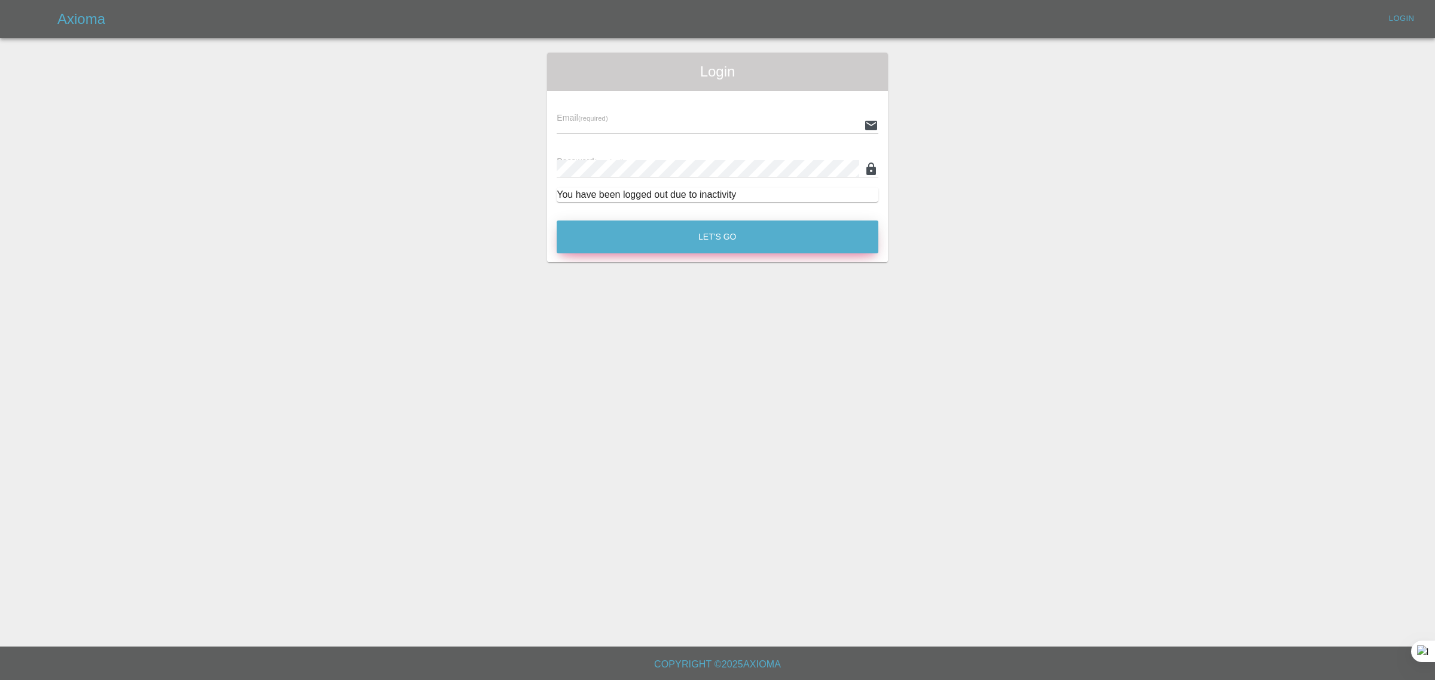
type input "bookkeeping@fifoaccounting.com"
click at [716, 234] on button "Let's Go" at bounding box center [718, 237] width 322 height 33
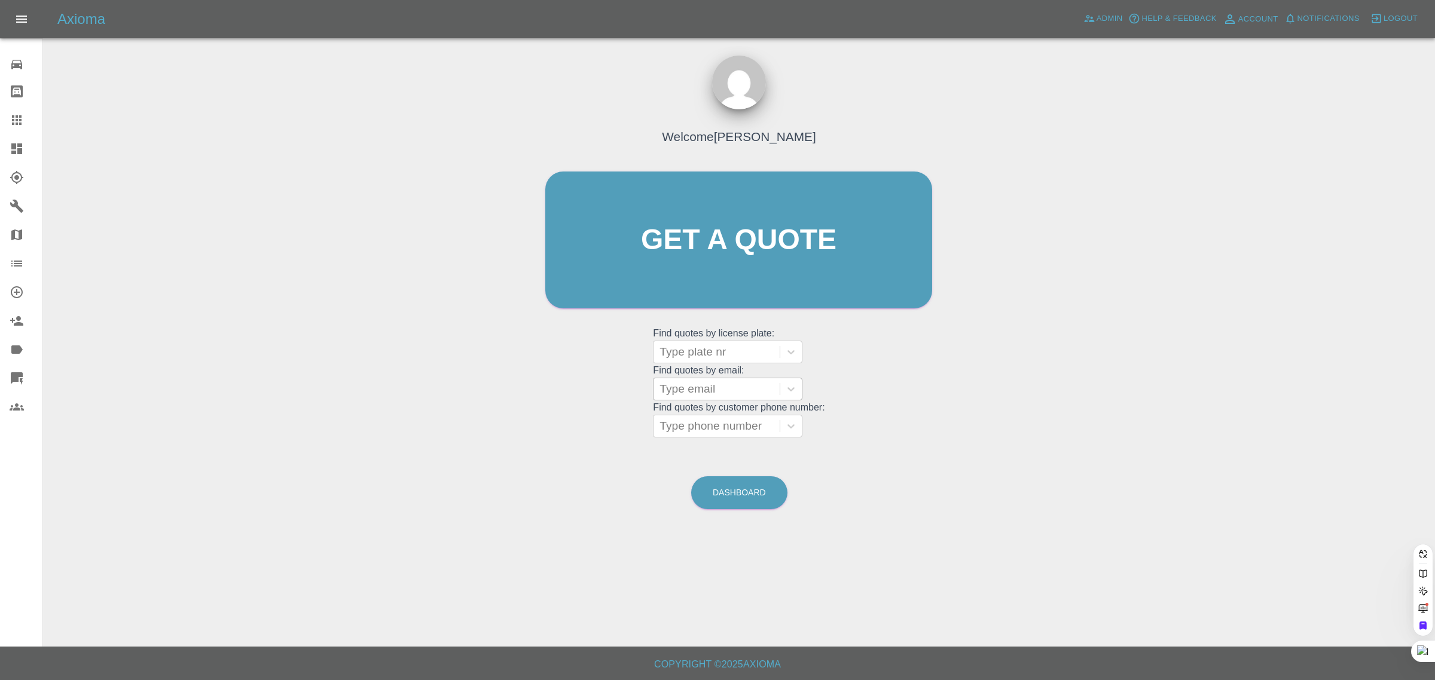
click at [740, 390] on div at bounding box center [716, 389] width 114 height 17
paste input "[EMAIL_ADDRESS][DOMAIN_NAME]"
type input "gbr147@blueyonder.co."
click at [718, 419] on div "CK63CDF, Awaiting Repair" at bounding box center [727, 427] width 149 height 38
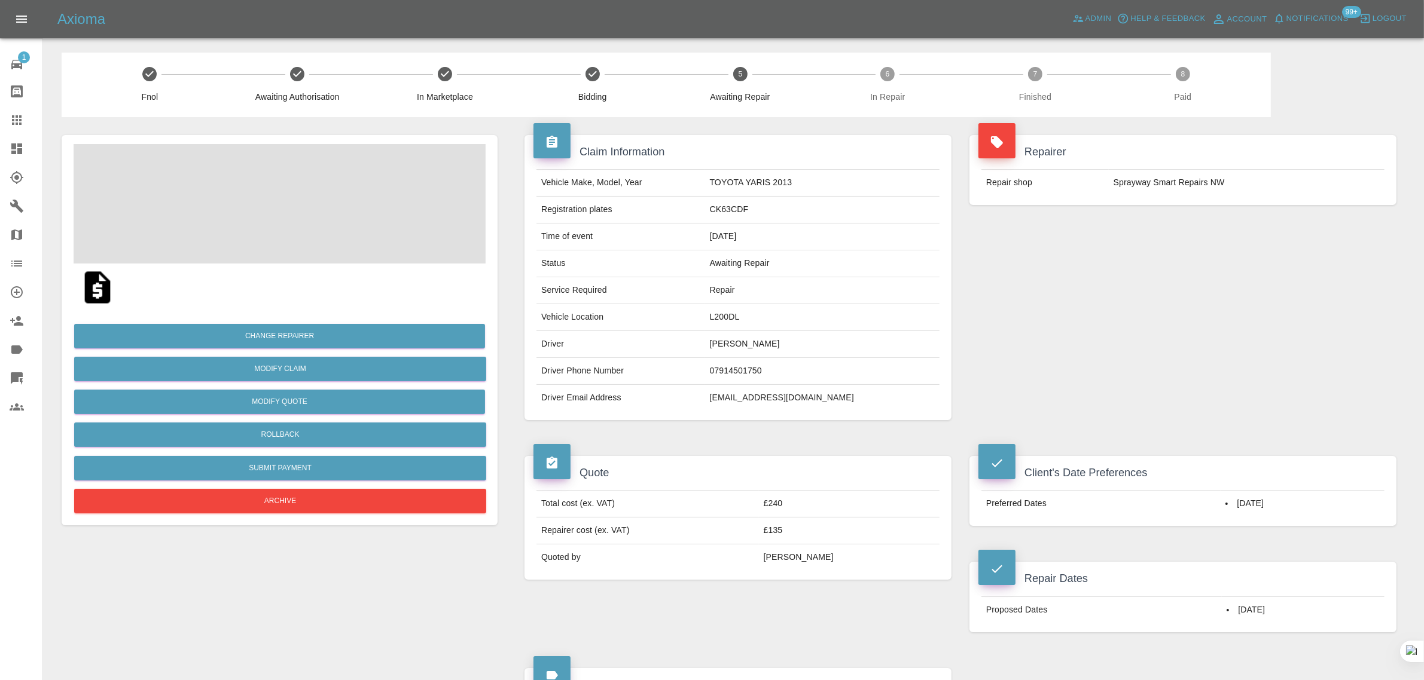
scroll to position [598, 0]
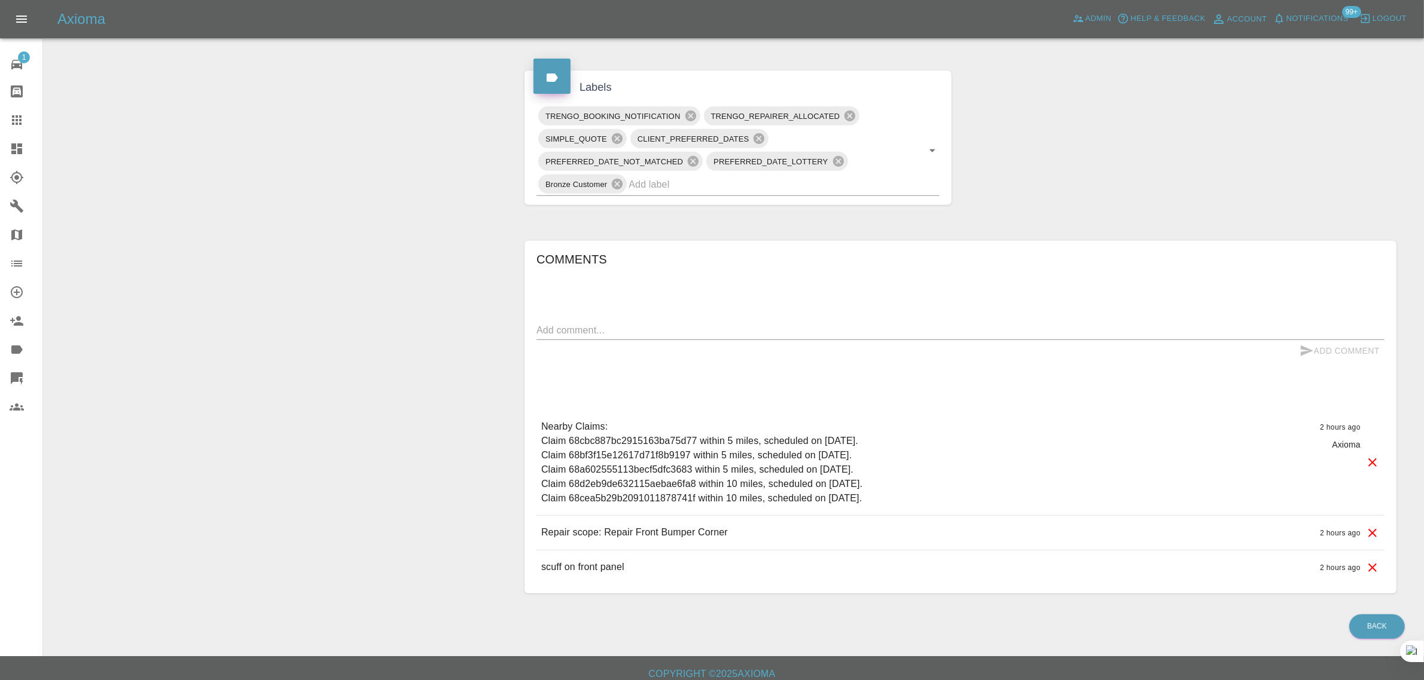
click at [782, 335] on textarea at bounding box center [960, 330] width 848 height 14
paste textarea "Subject: Have you received my deposit as I haven't got confirmation Could you p…"
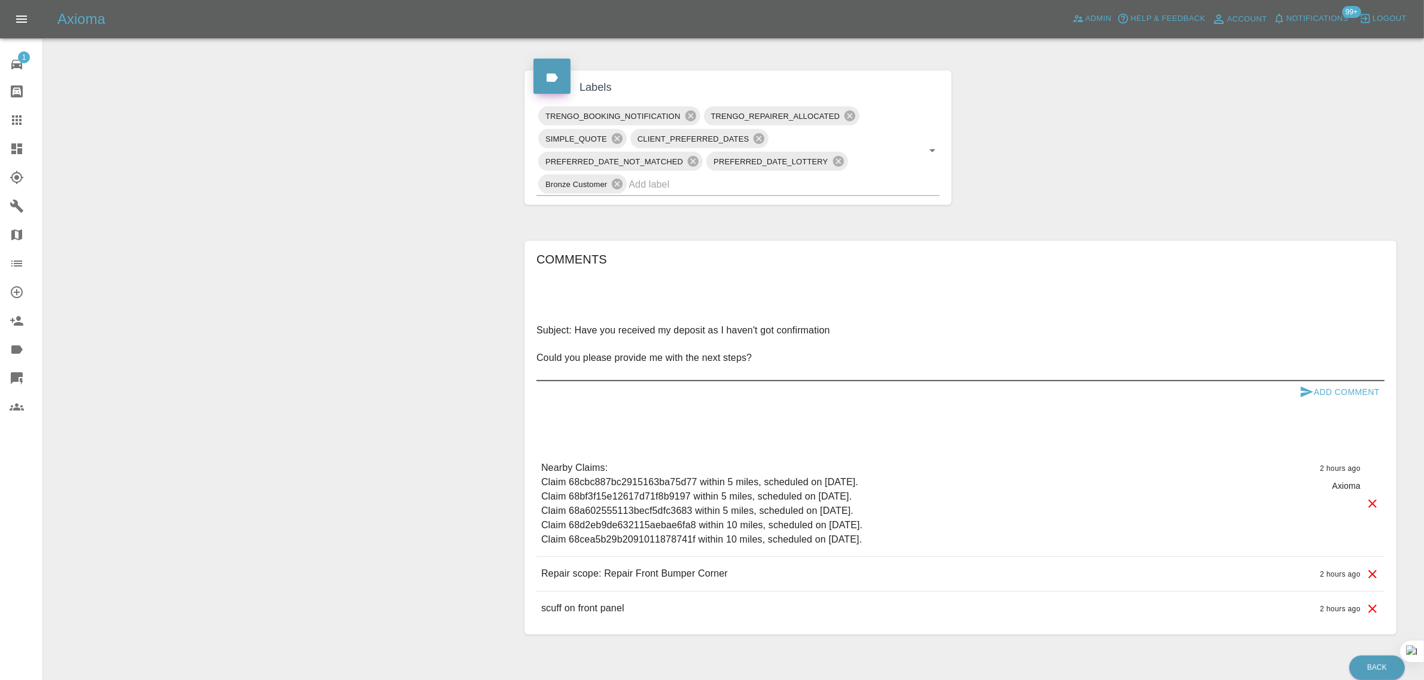
type textarea "Subject: Have you received my deposit as I haven't got confirmation Could you p…"
click at [1336, 398] on button "Add Comment" at bounding box center [1339, 392] width 90 height 22
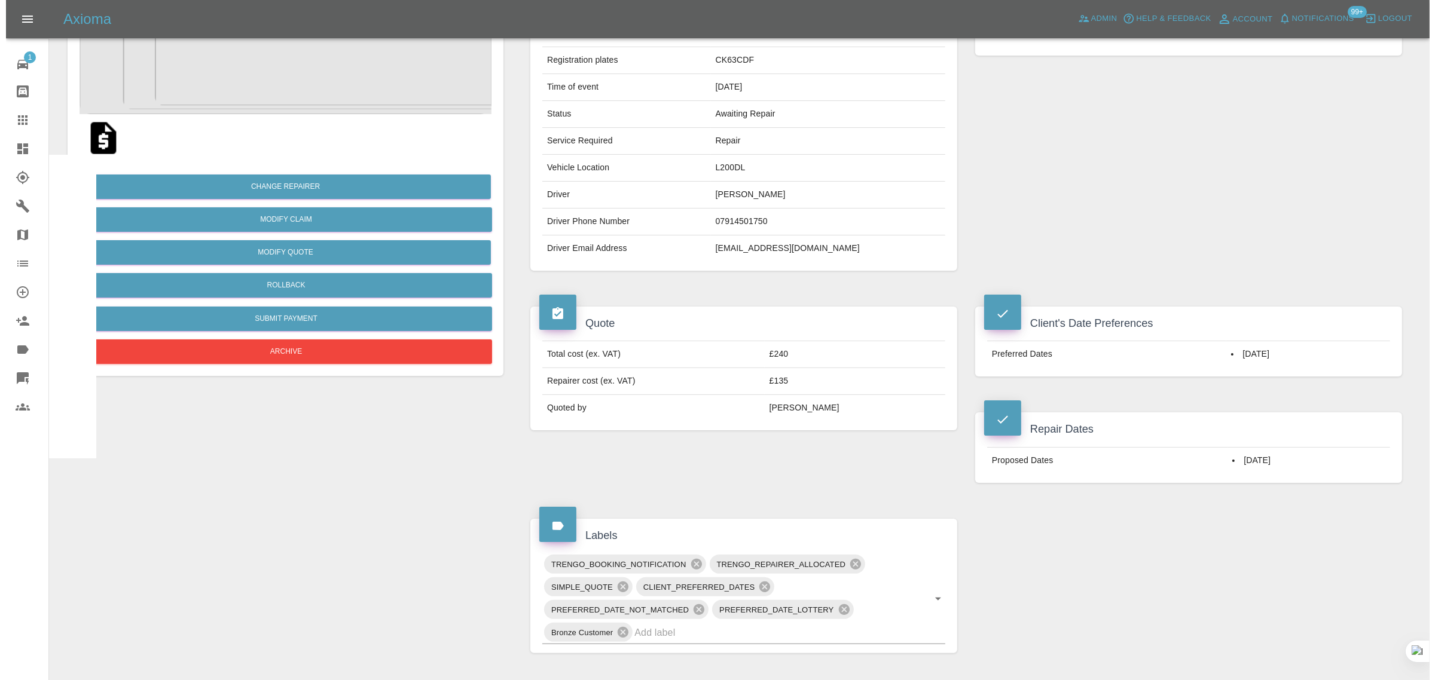
scroll to position [0, 0]
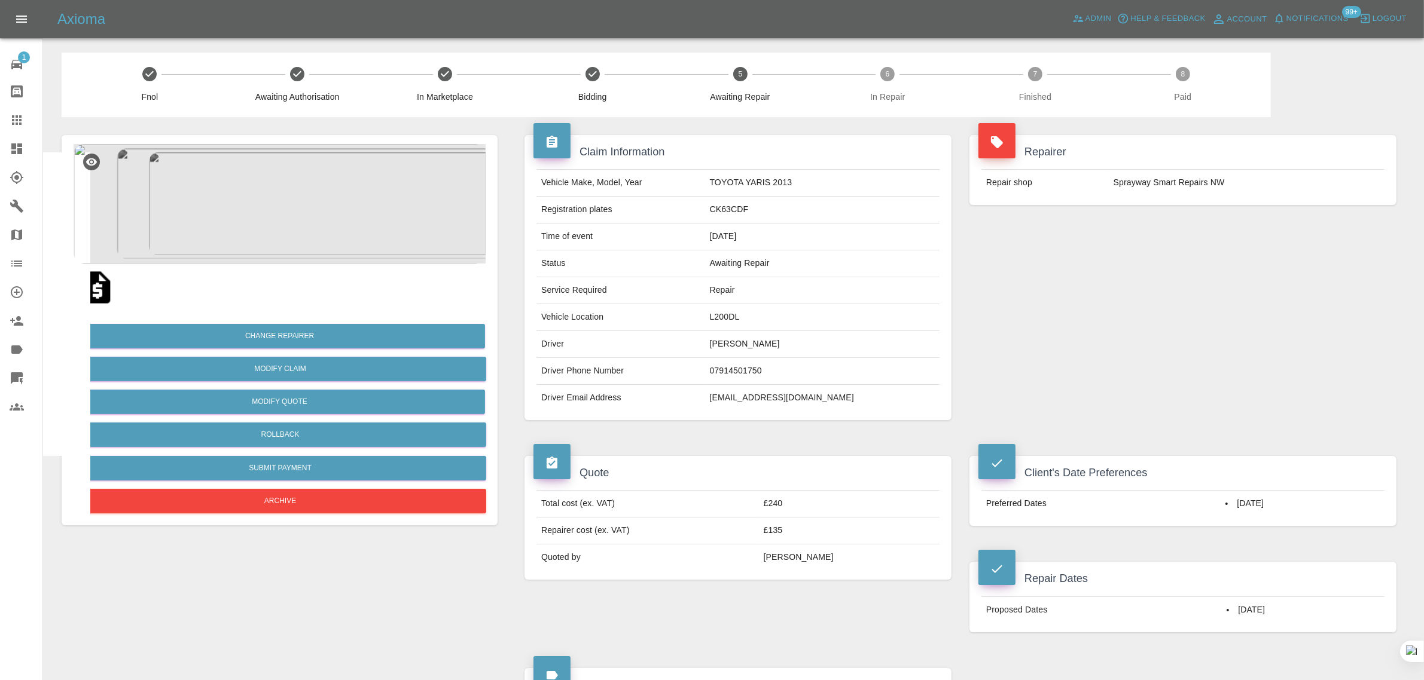
click at [23, 120] on icon at bounding box center [17, 120] width 14 height 14
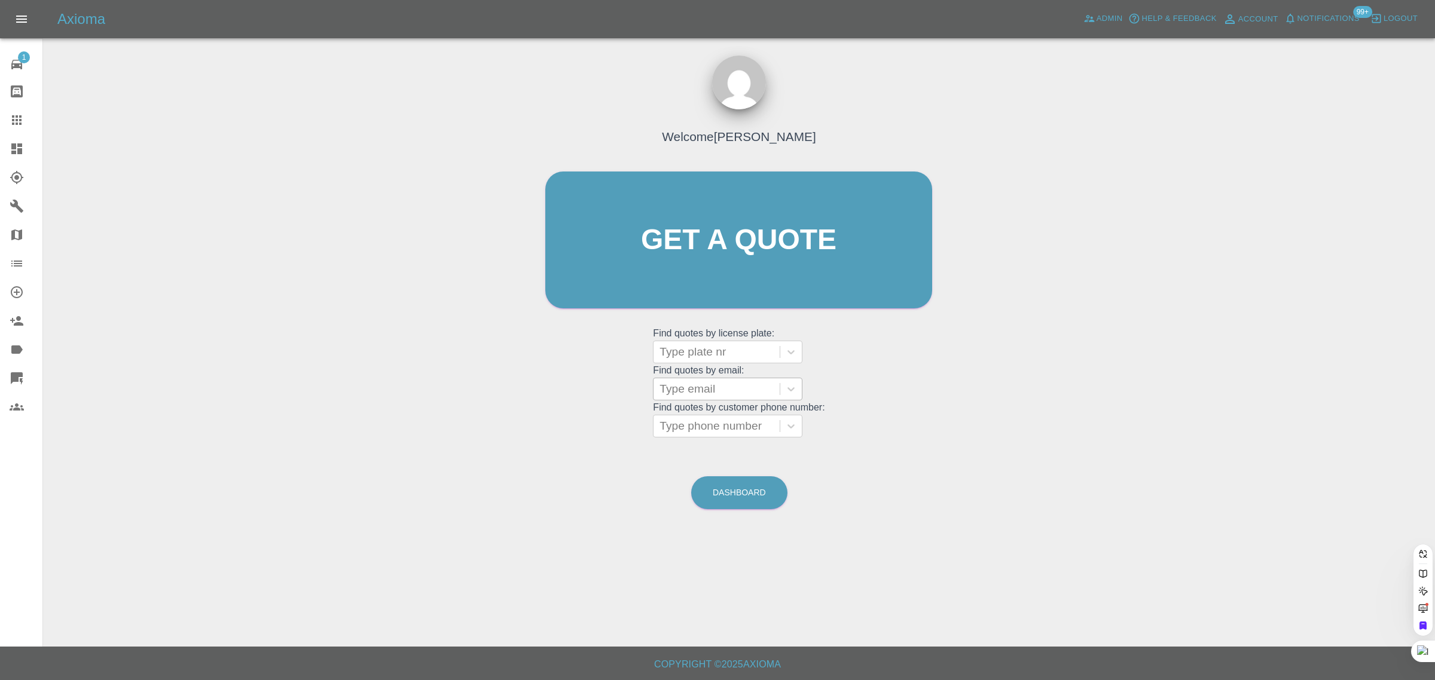
click at [704, 392] on div at bounding box center [716, 389] width 114 height 17
paste input "[EMAIL_ADDRESS][DOMAIN_NAME]"
type input "[EMAIL_ADDRESS][DOMAIN_NAME]"
click at [716, 420] on div "LN74WSD, Awaiting Repair" at bounding box center [727, 427] width 149 height 38
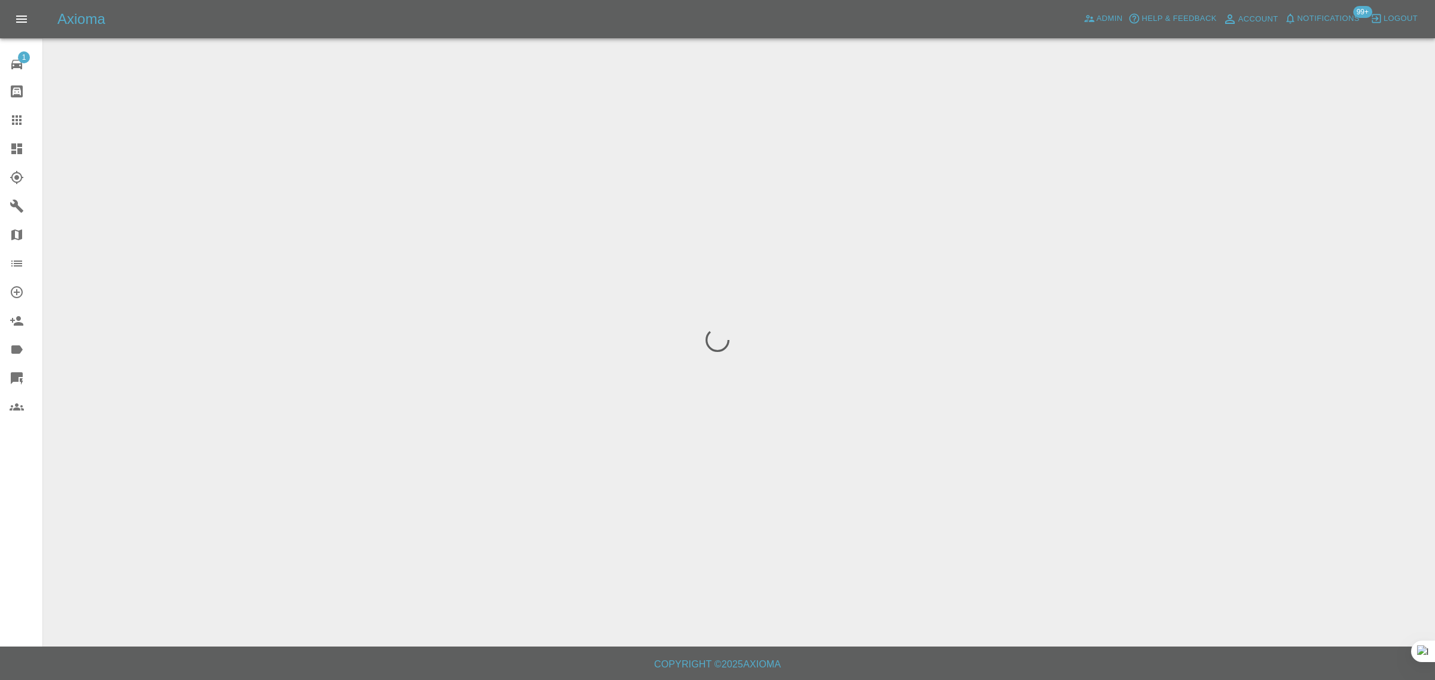
click at [42, 491] on div "1 Repair home Bodyshop home Claims Dashboard Explorer Garages Map Organization …" at bounding box center [21, 340] width 43 height 680
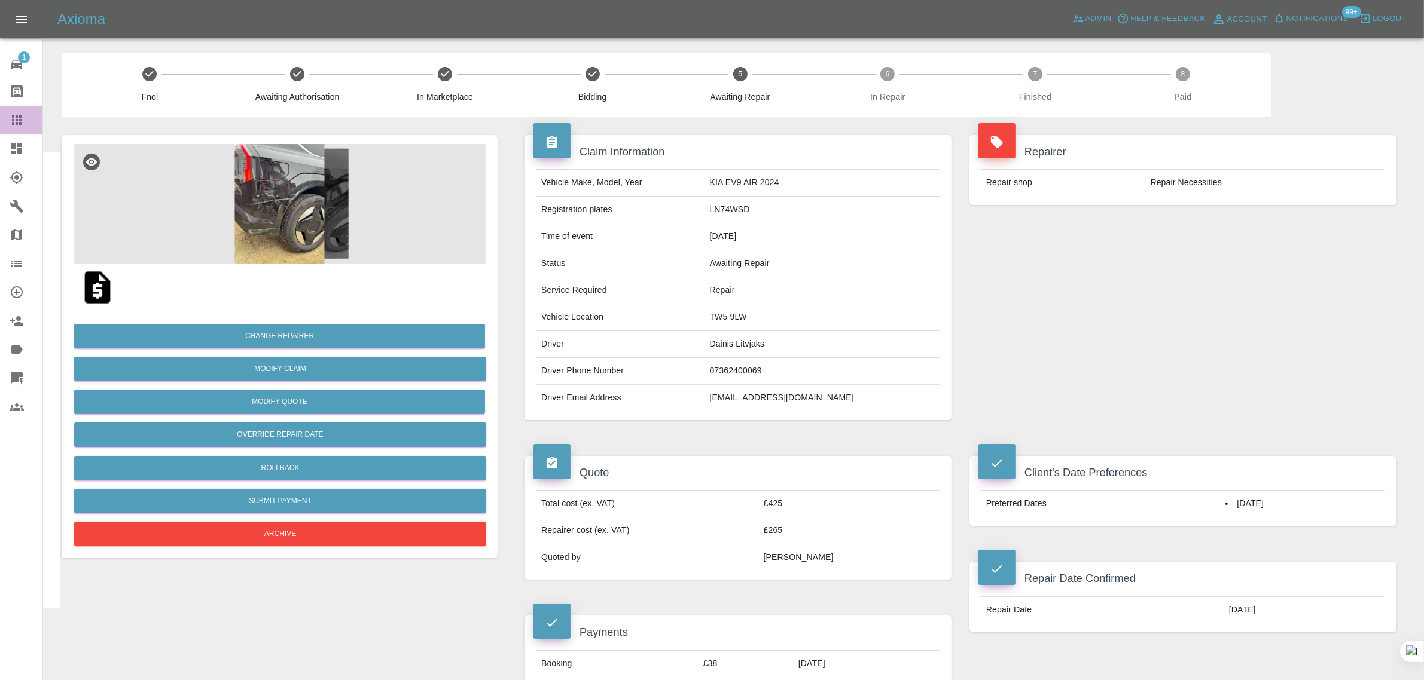
click at [22, 127] on link "Claims" at bounding box center [21, 120] width 42 height 29
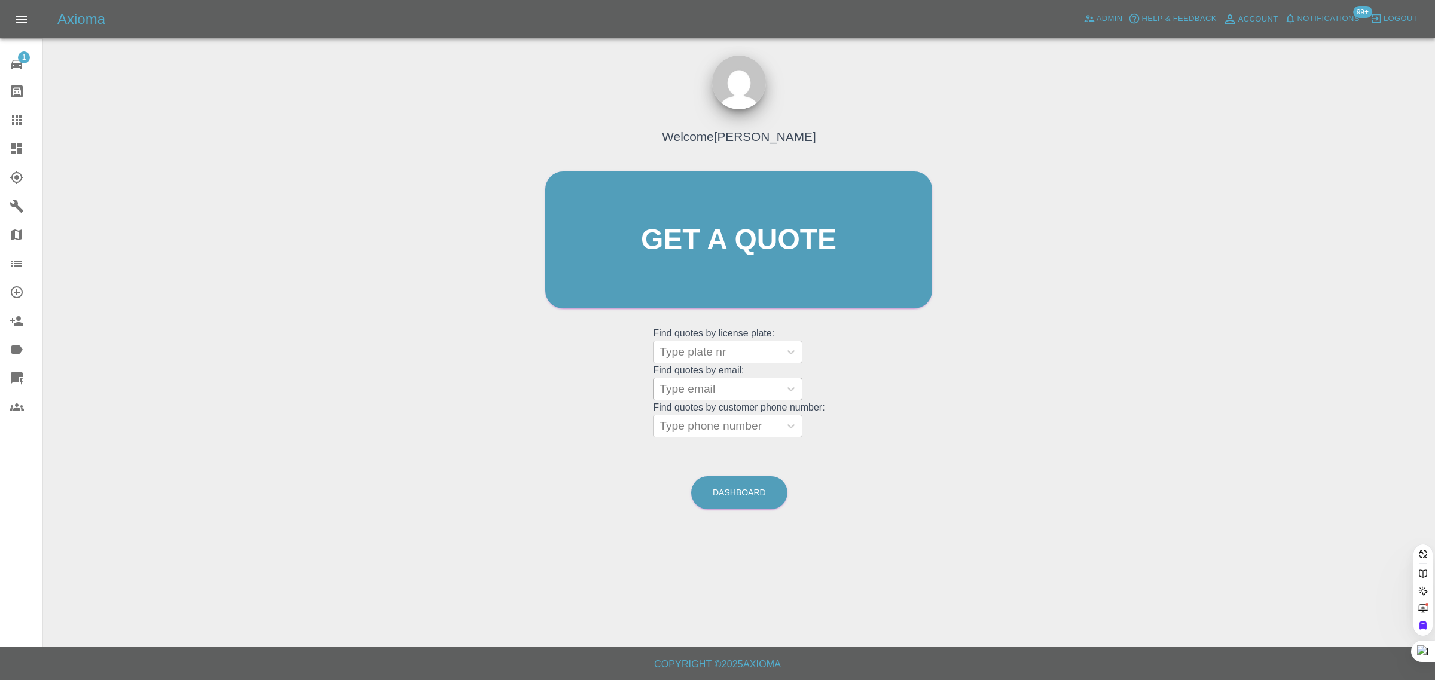
click at [713, 387] on div at bounding box center [716, 389] width 114 height 17
paste input "greatsharlene@hotmail.com"
type input "greatsharlene@hotmail.com"
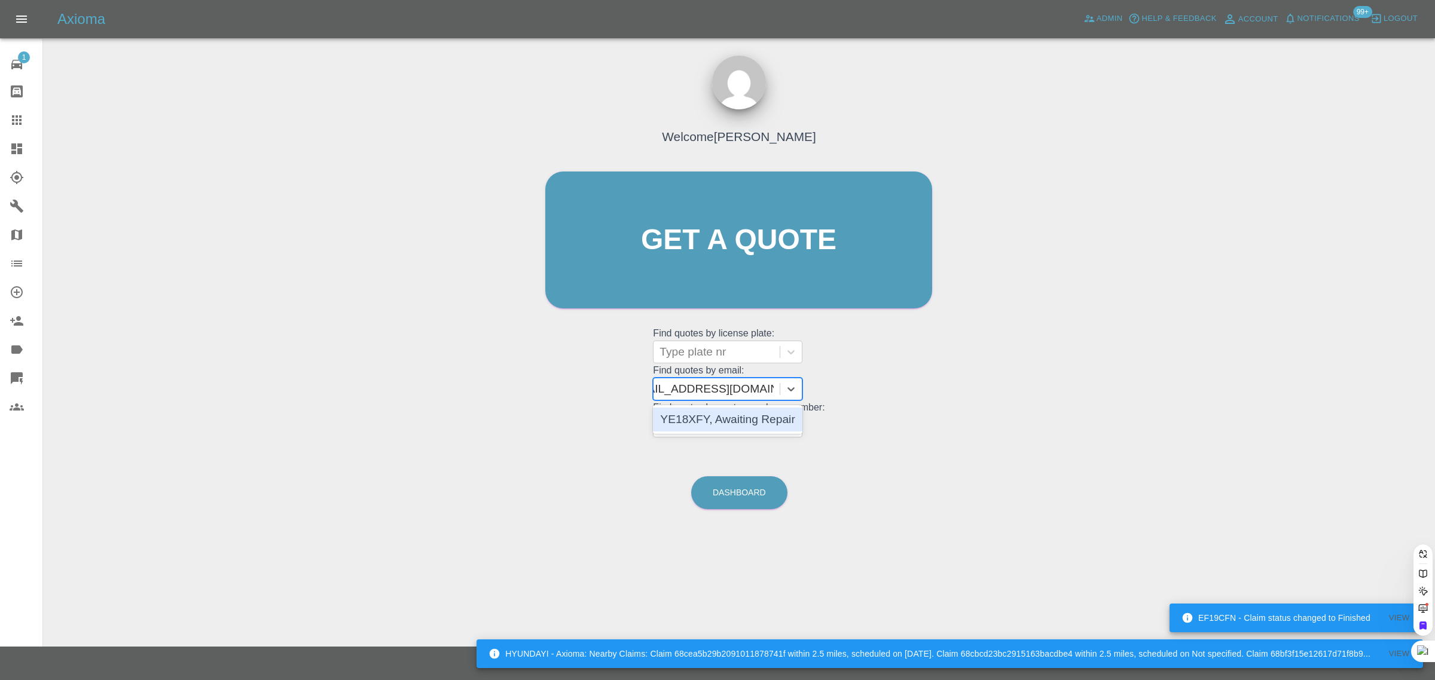
scroll to position [0, 25]
click at [713, 419] on div "YE18XFY, Awaiting Repair" at bounding box center [727, 420] width 149 height 24
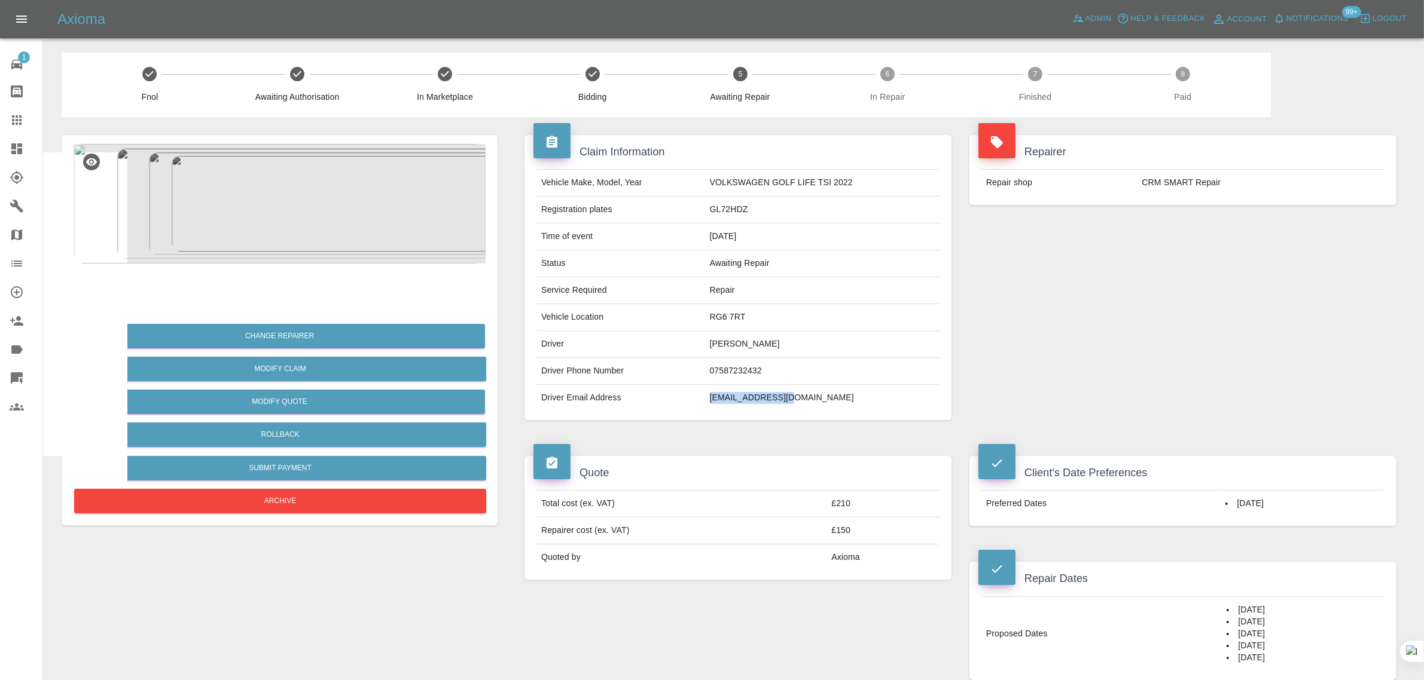
drag, startPoint x: 708, startPoint y: 402, endPoint x: 793, endPoint y: 404, distance: 84.9
click at [793, 404] on td "Hfikret@yahoo.com" at bounding box center [822, 398] width 234 height 26
copy td "Hfikret@yahoo.com"
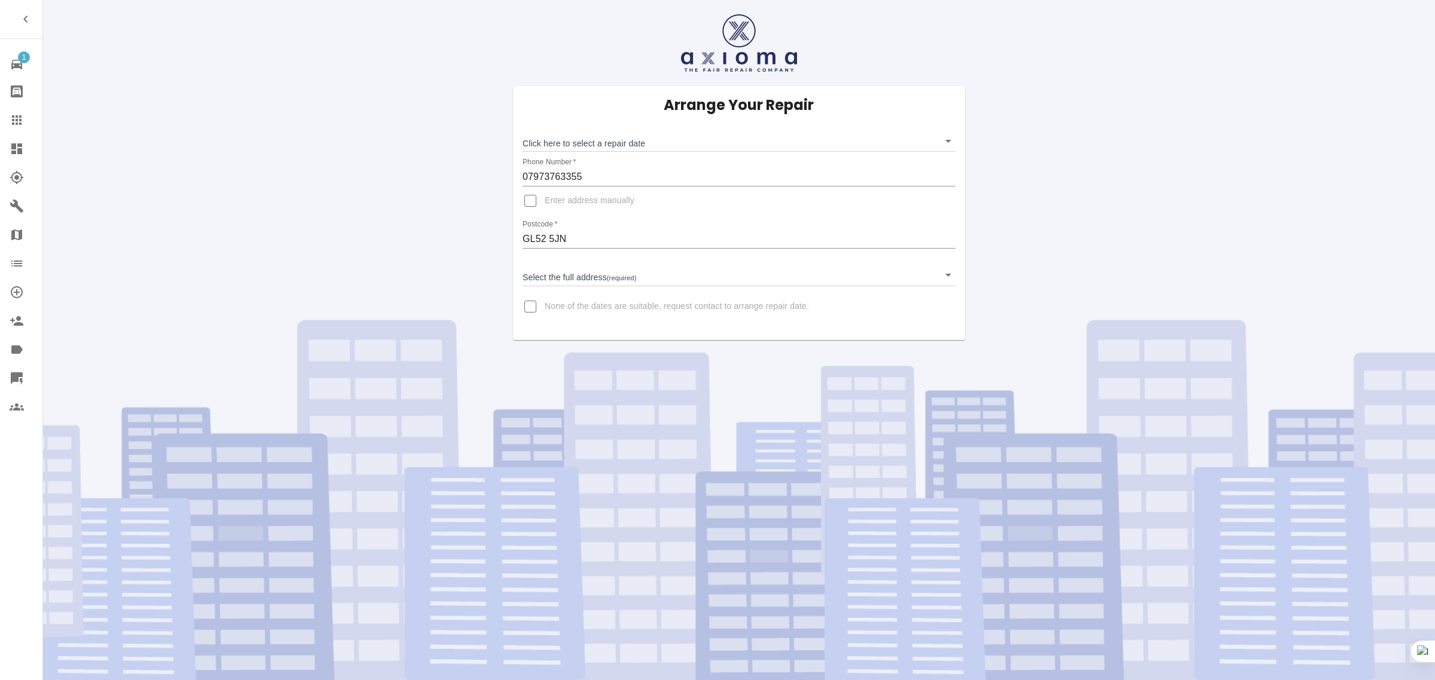
click at [7, 118] on link "Claims" at bounding box center [21, 120] width 42 height 29
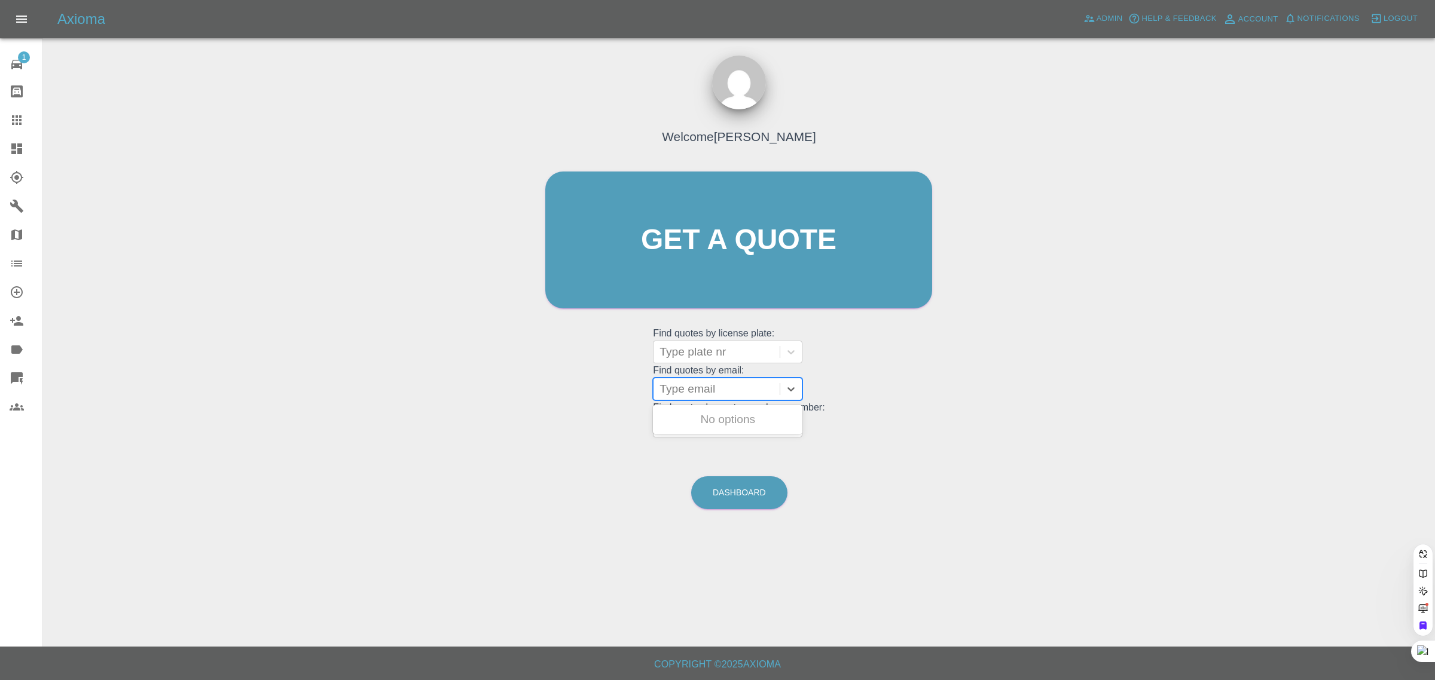
click at [682, 386] on div at bounding box center [716, 389] width 114 height 17
paste input "[EMAIL_ADDRESS][DOMAIN_NAME]"
type input "[EMAIL_ADDRESS][DOMAIN_NAME]"
click at [712, 420] on div "OU16GVG, Bidding" at bounding box center [727, 420] width 149 height 24
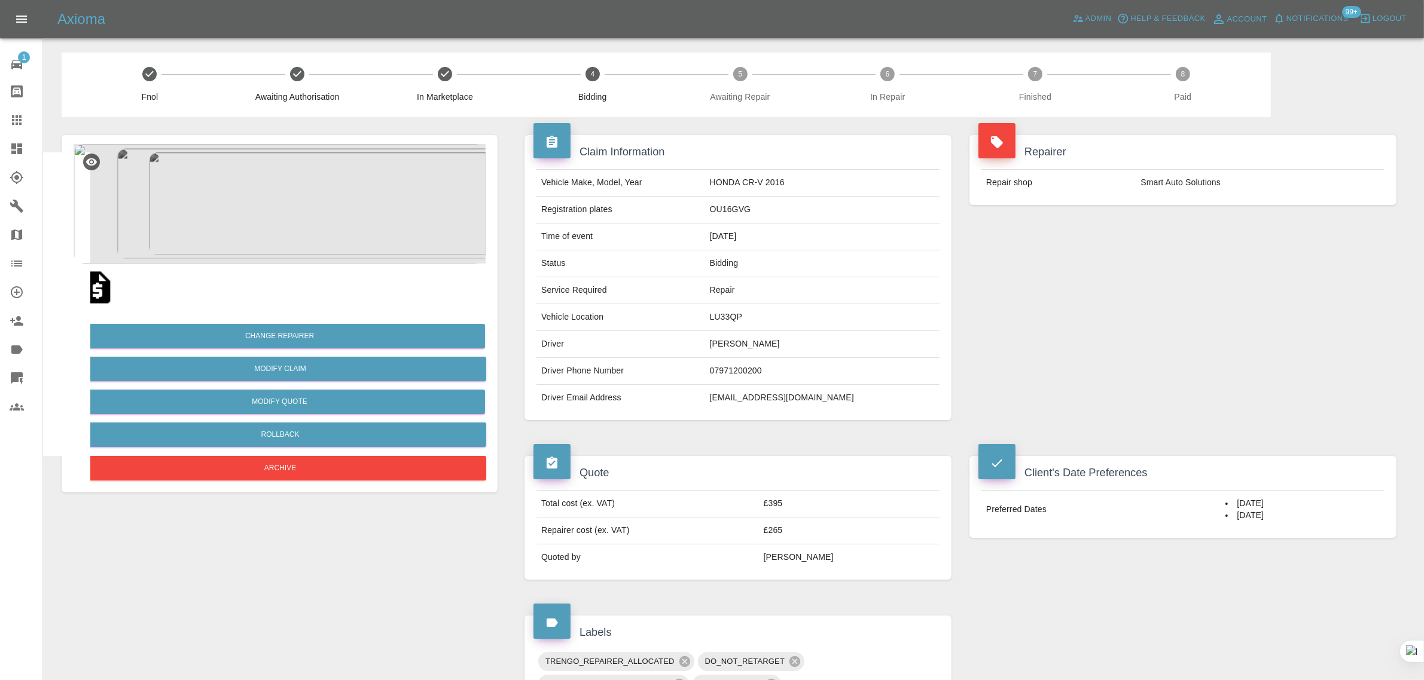
click at [36, 126] on div at bounding box center [26, 120] width 33 height 14
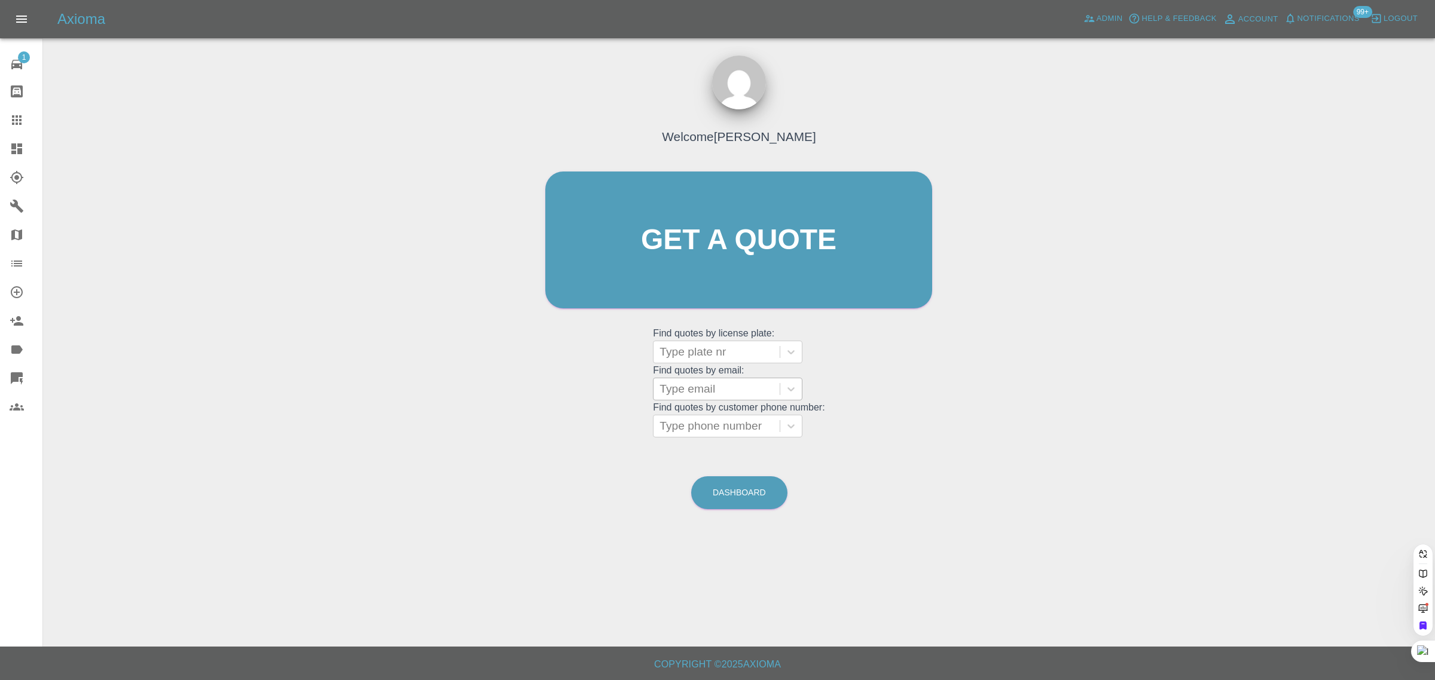
click at [683, 396] on div at bounding box center [716, 389] width 114 height 17
paste input "[PERSON_NAME][EMAIL_ADDRESS][DOMAIN_NAME]"
type input "[PERSON_NAME][EMAIL_ADDRESS][DOMAIN_NAME]"
click at [705, 420] on div "HTU 939G, Bidding" at bounding box center [727, 420] width 149 height 24
